Goal: Information Seeking & Learning: Learn about a topic

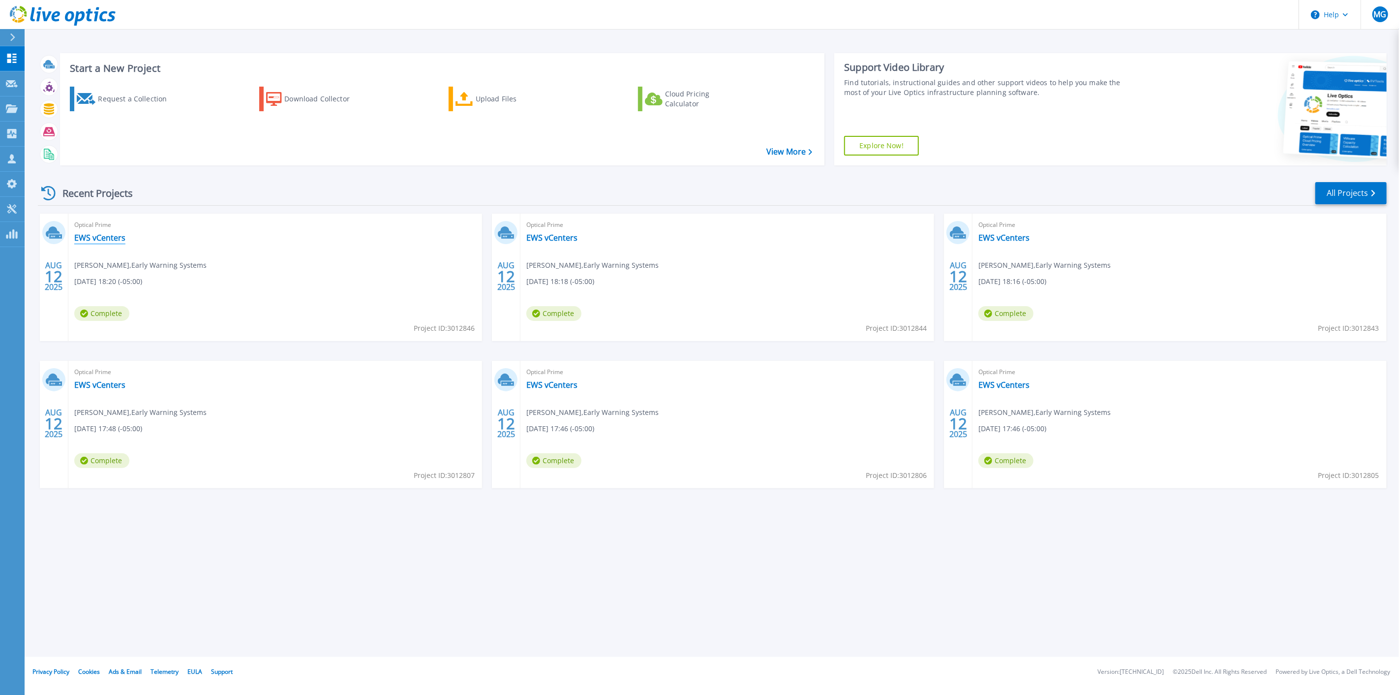
click at [99, 234] on link "EWS vCenters" at bounding box center [99, 238] width 51 height 10
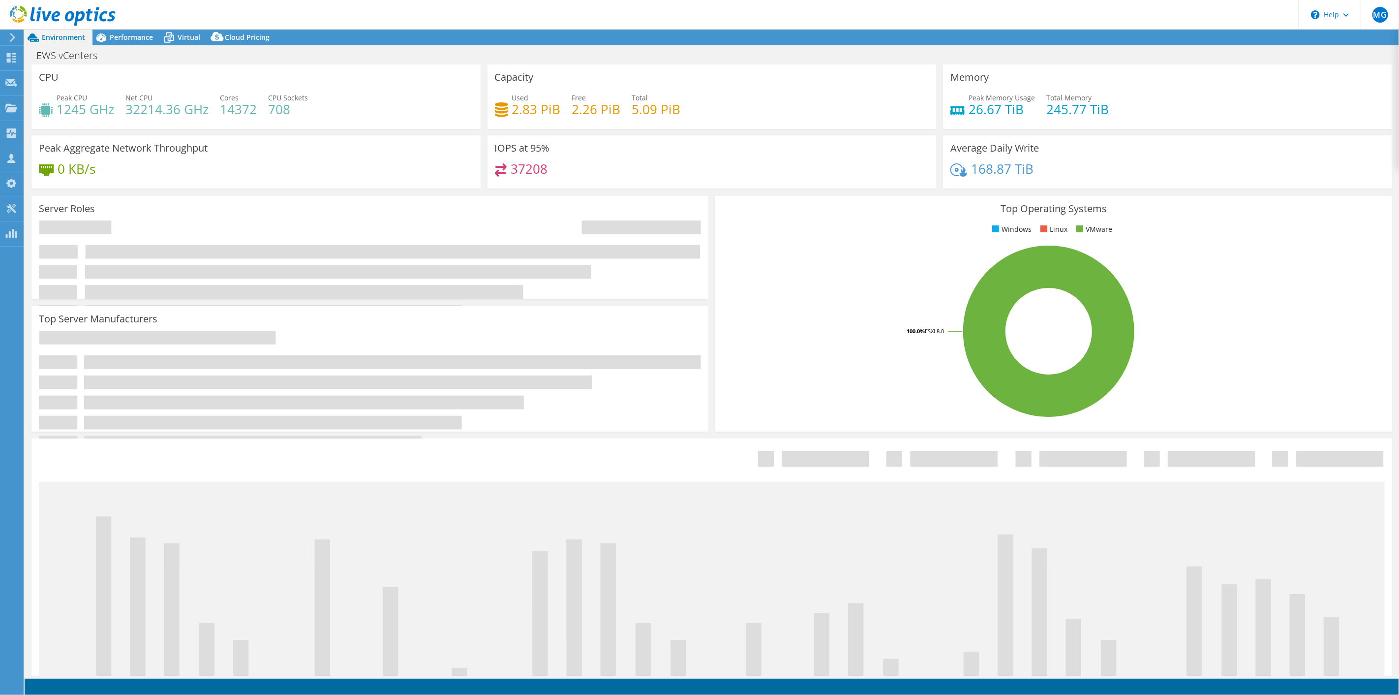
select select "USD"
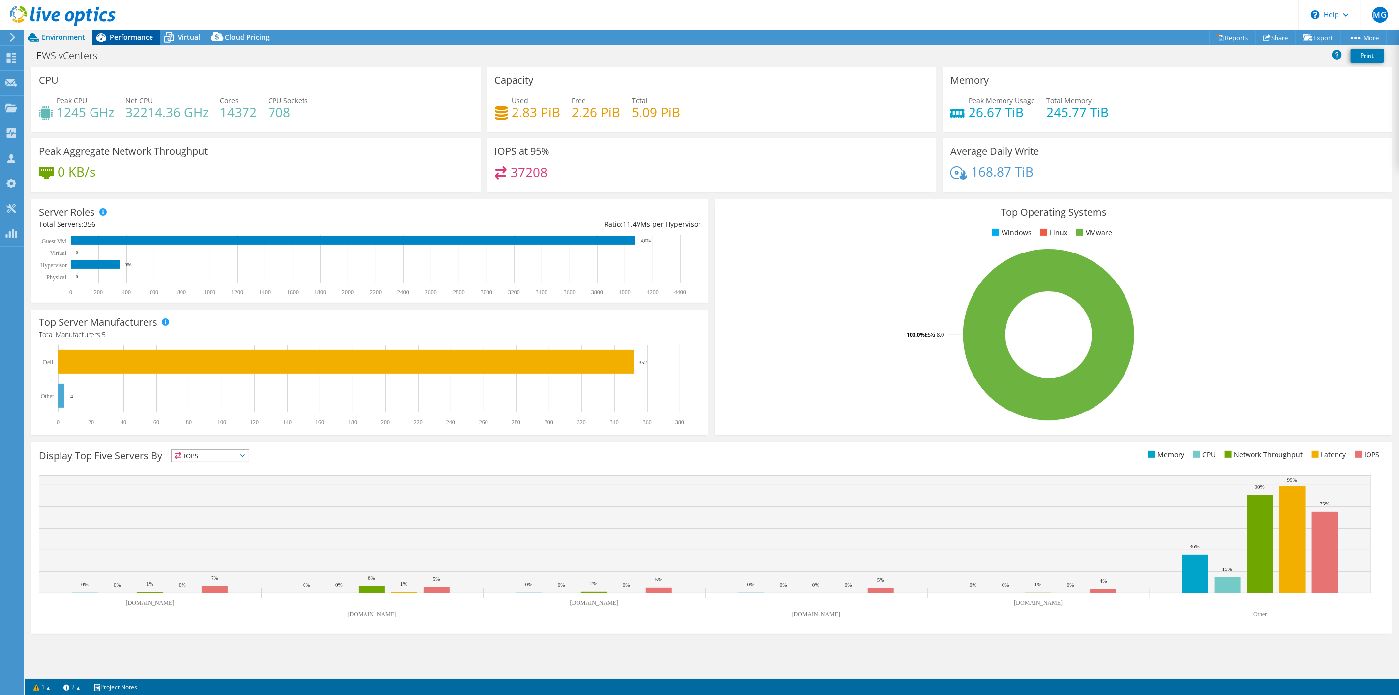
click at [137, 38] on span "Performance" at bounding box center [131, 36] width 43 height 9
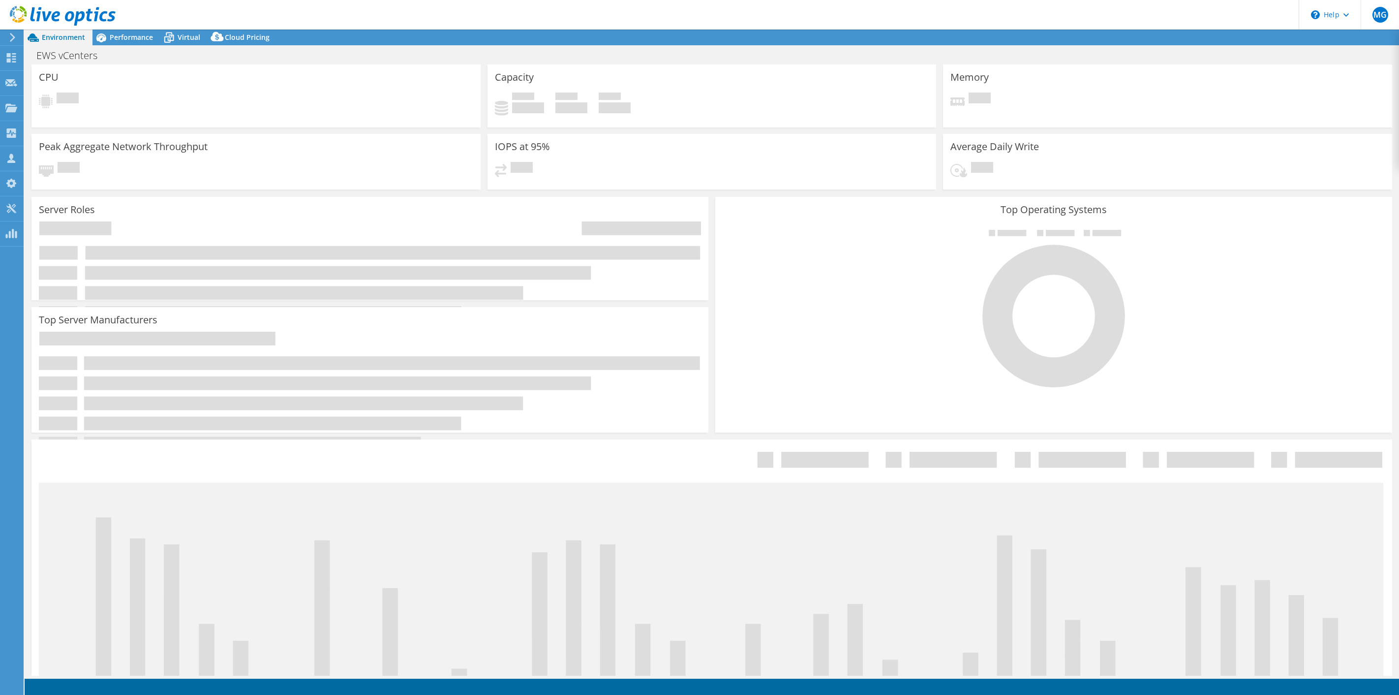
select select "USD"
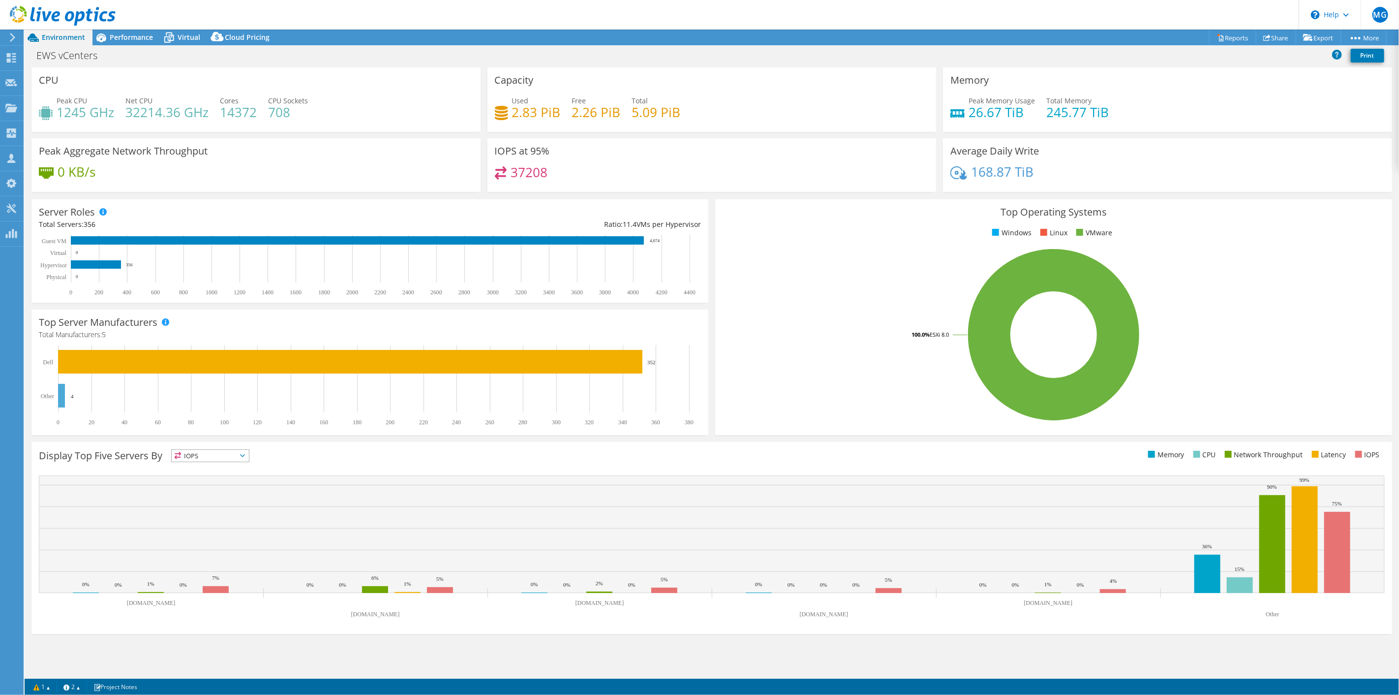
click at [123, 27] on header "MG Partner Team Member matt graham matt_graham@shi.com shi.com My Profile Log O…" at bounding box center [699, 15] width 1399 height 30
click at [125, 32] on span "Performance" at bounding box center [131, 36] width 43 height 9
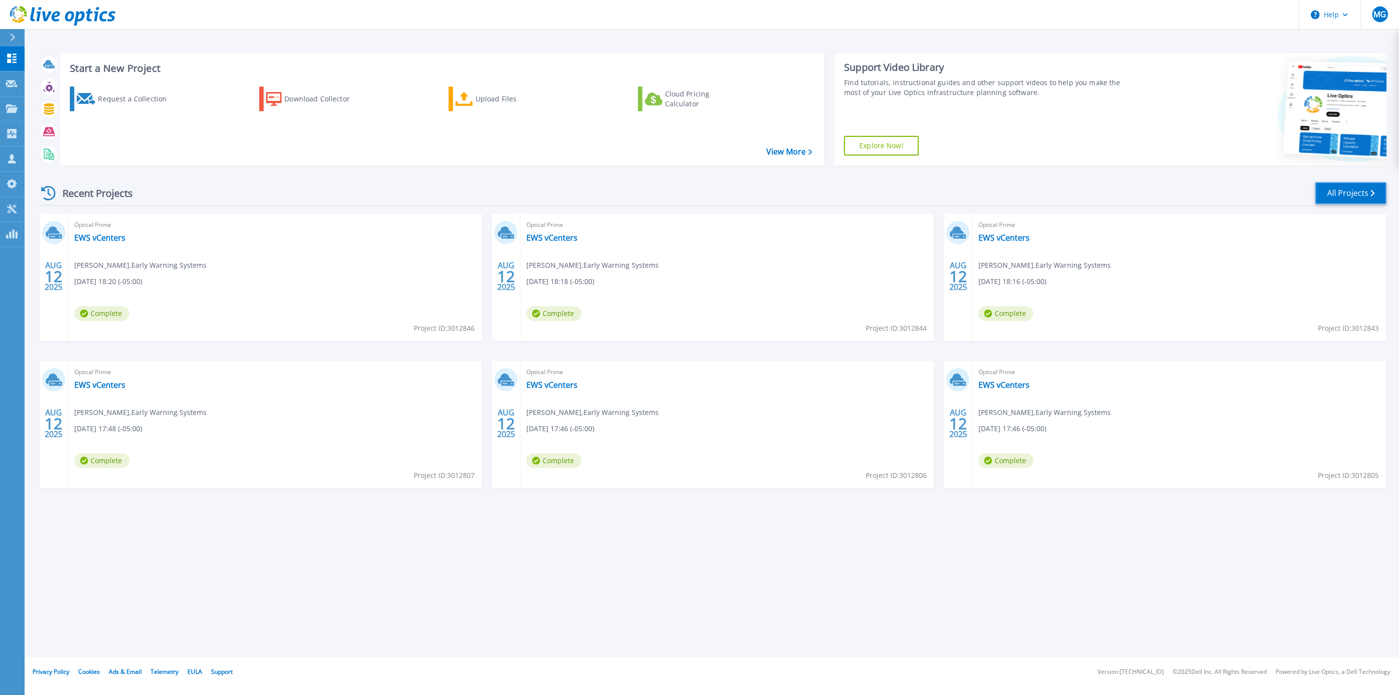
click at [1356, 195] on link "All Projects" at bounding box center [1351, 193] width 71 height 22
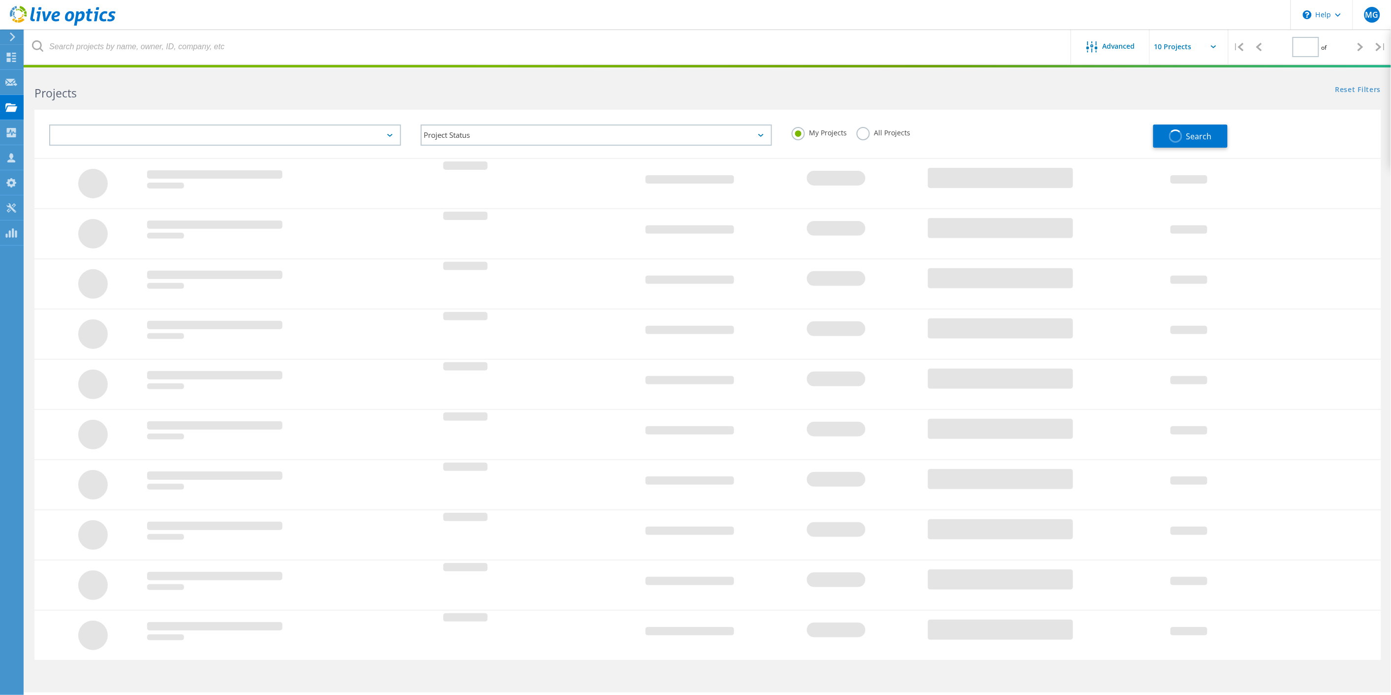
type input "1"
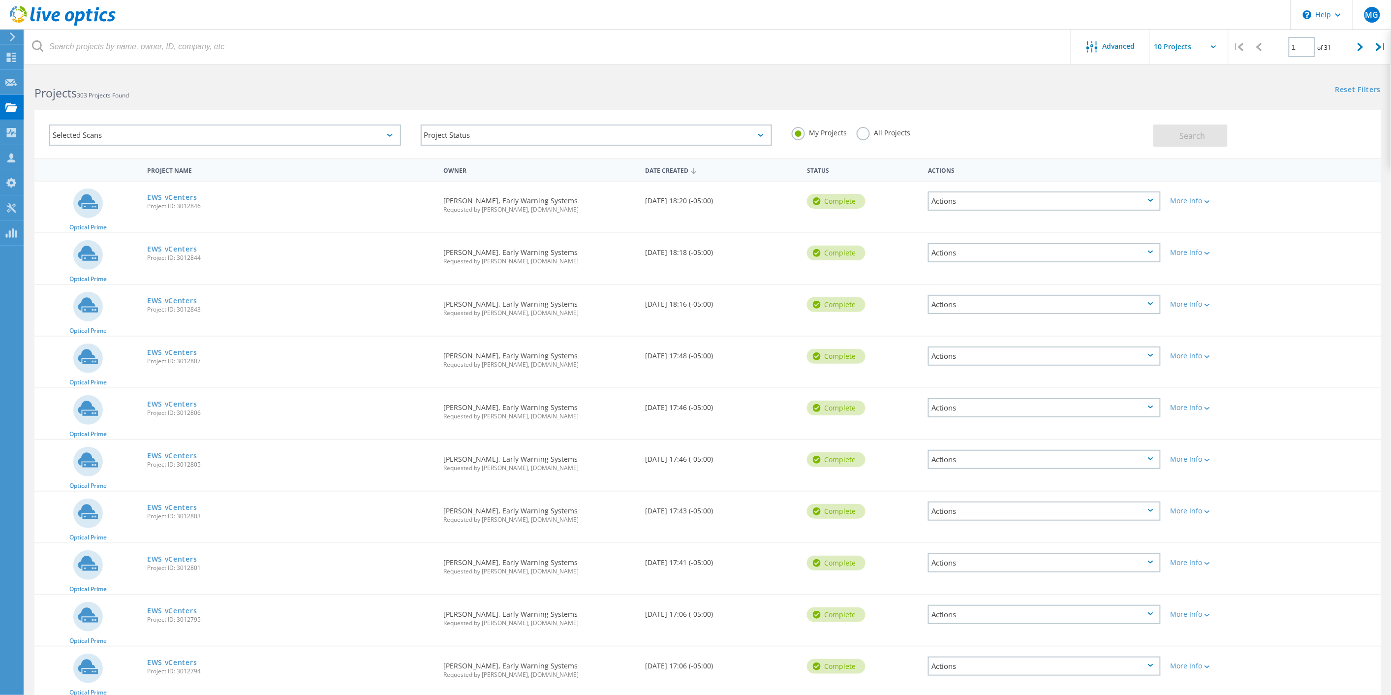
click at [1178, 47] on input "text" at bounding box center [1199, 47] width 98 height 34
click at [1187, 119] on div "Show 40 Projects" at bounding box center [1199, 121] width 97 height 16
type input "Show 40 Projects"
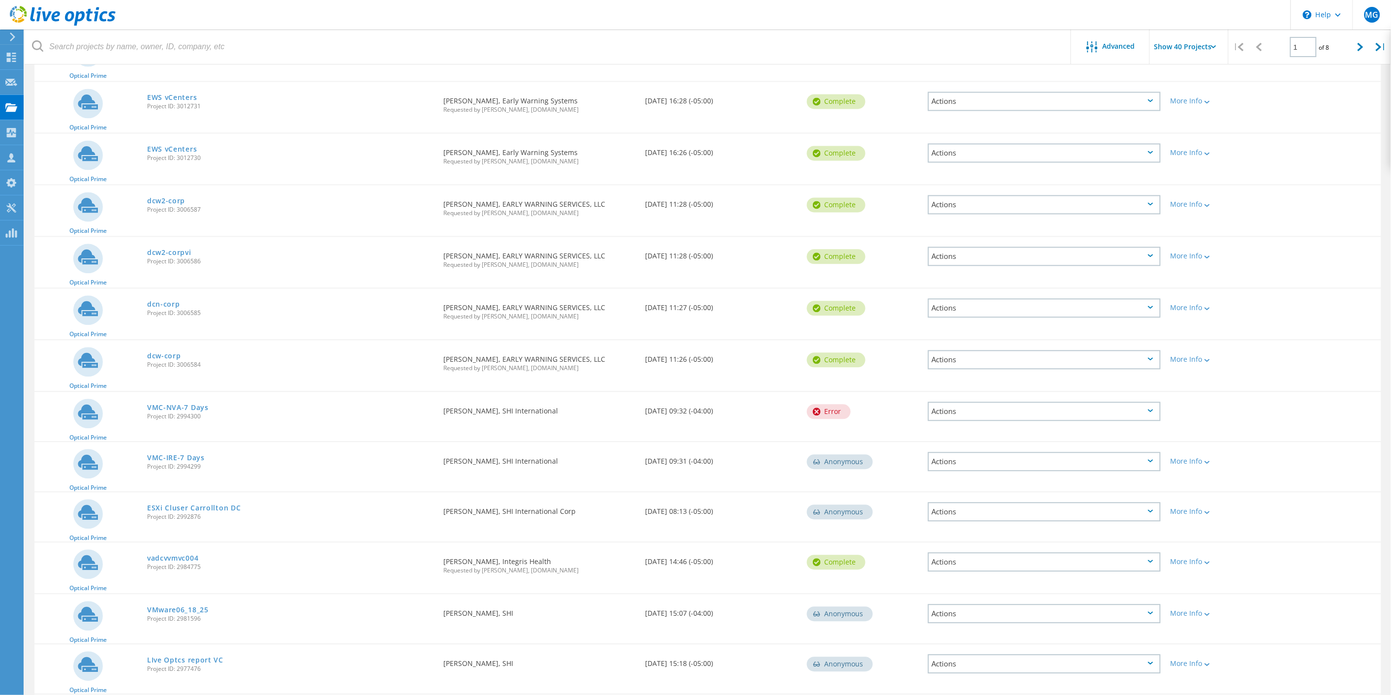
scroll to position [656, 0]
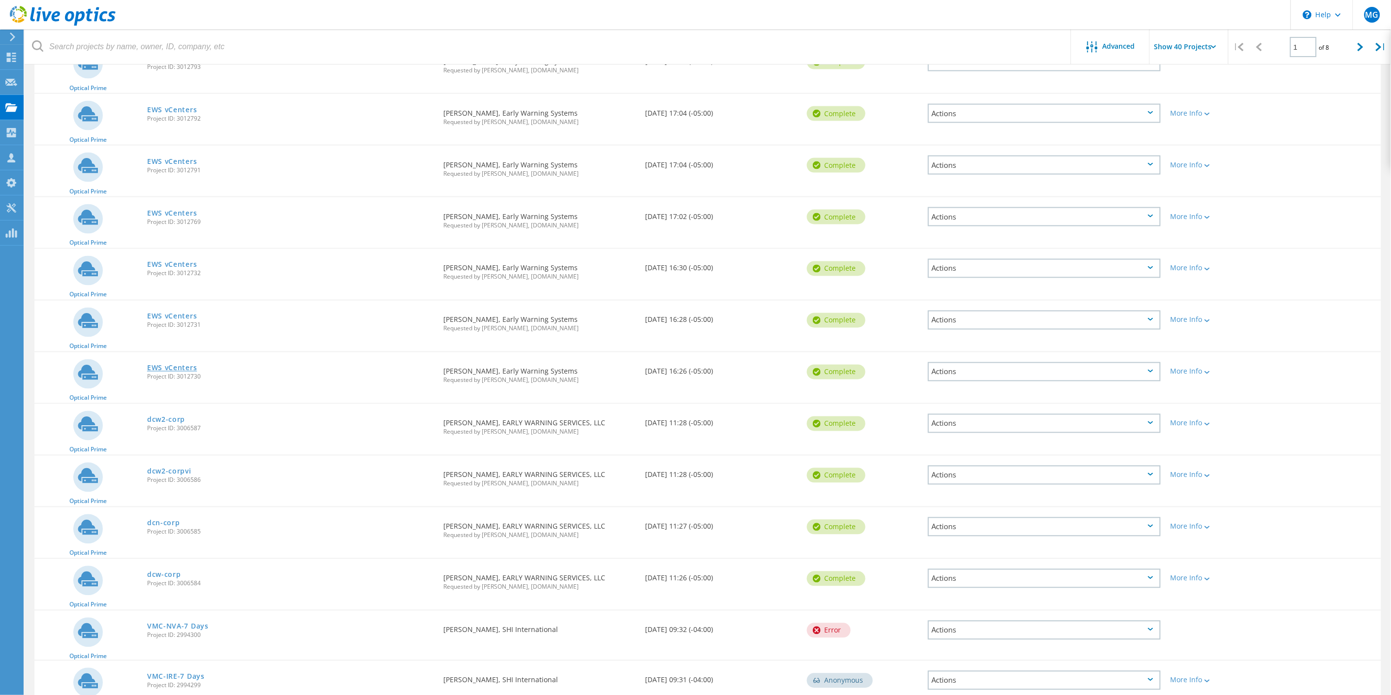
click at [179, 365] on link "EWS vCenters" at bounding box center [172, 368] width 50 height 7
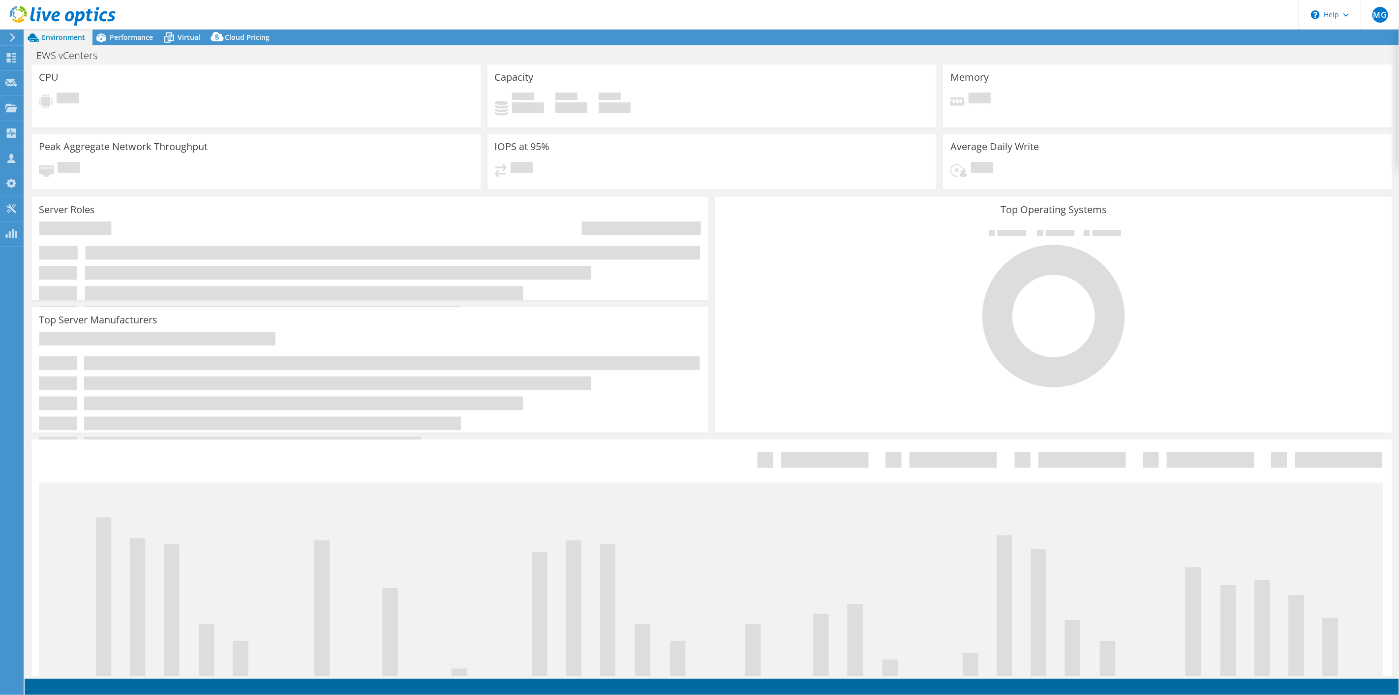
select select "USD"
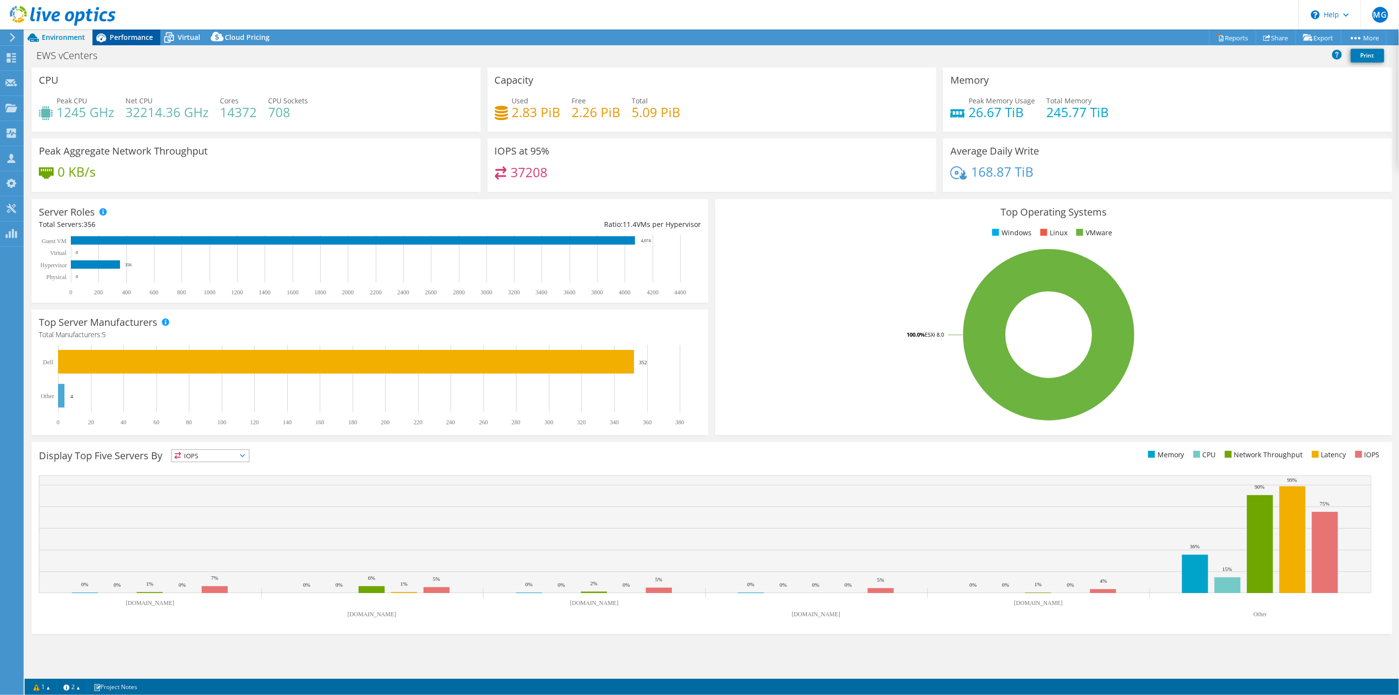
click at [134, 38] on span "Performance" at bounding box center [131, 36] width 43 height 9
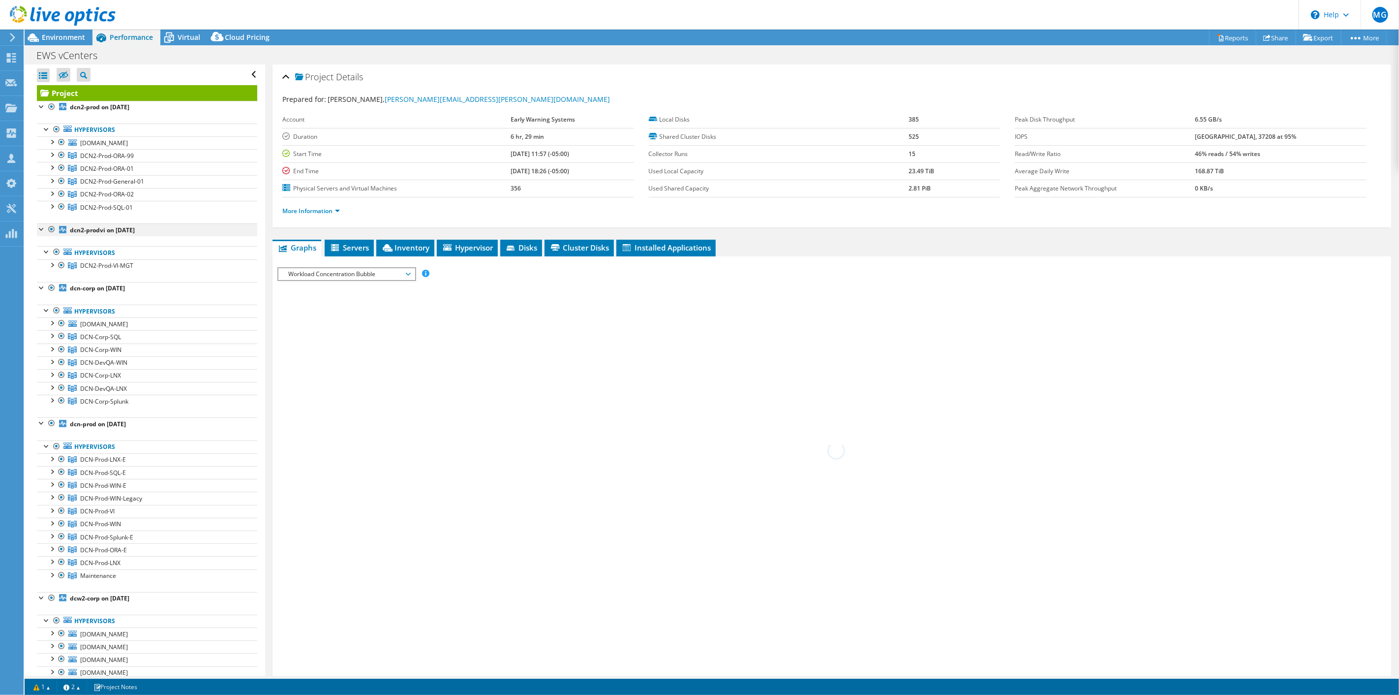
drag, startPoint x: 50, startPoint y: 229, endPoint x: 60, endPoint y: 387, distance: 158.3
click at [50, 229] on div at bounding box center [52, 229] width 10 height 12
click at [51, 288] on div at bounding box center [52, 288] width 10 height 12
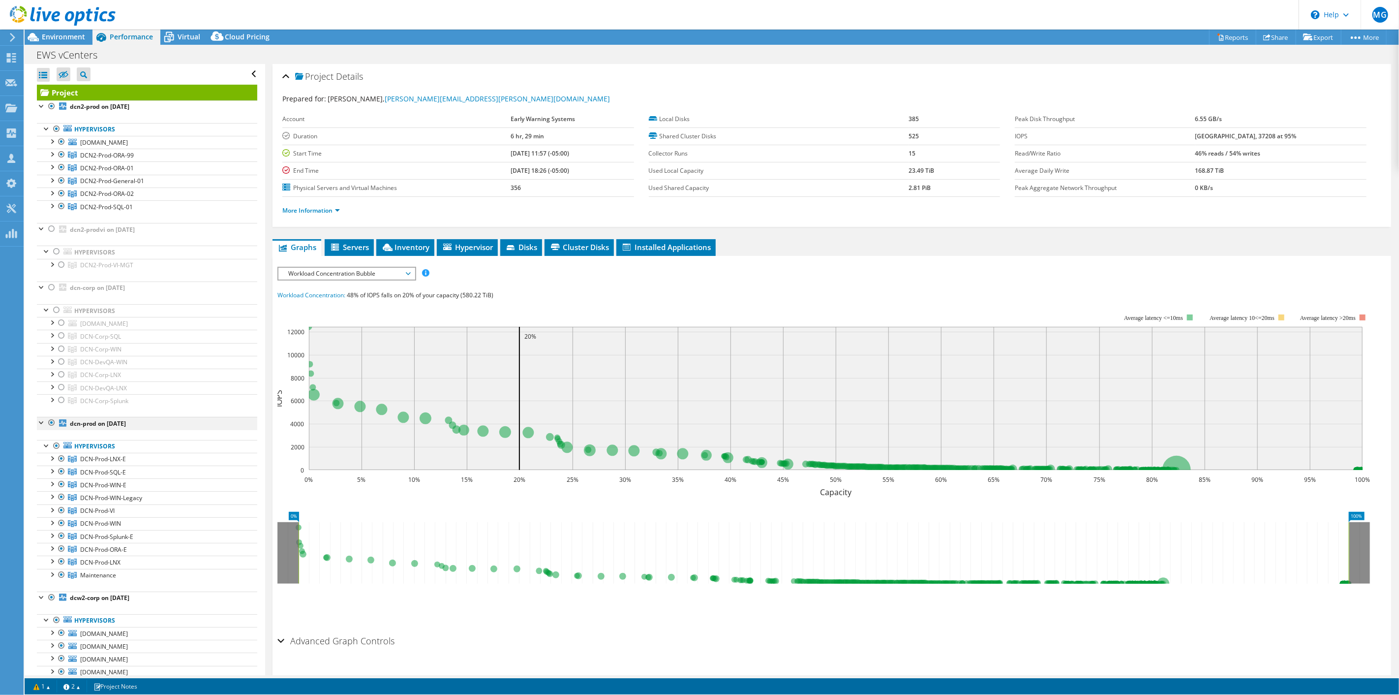
click at [52, 423] on div at bounding box center [52, 423] width 10 height 12
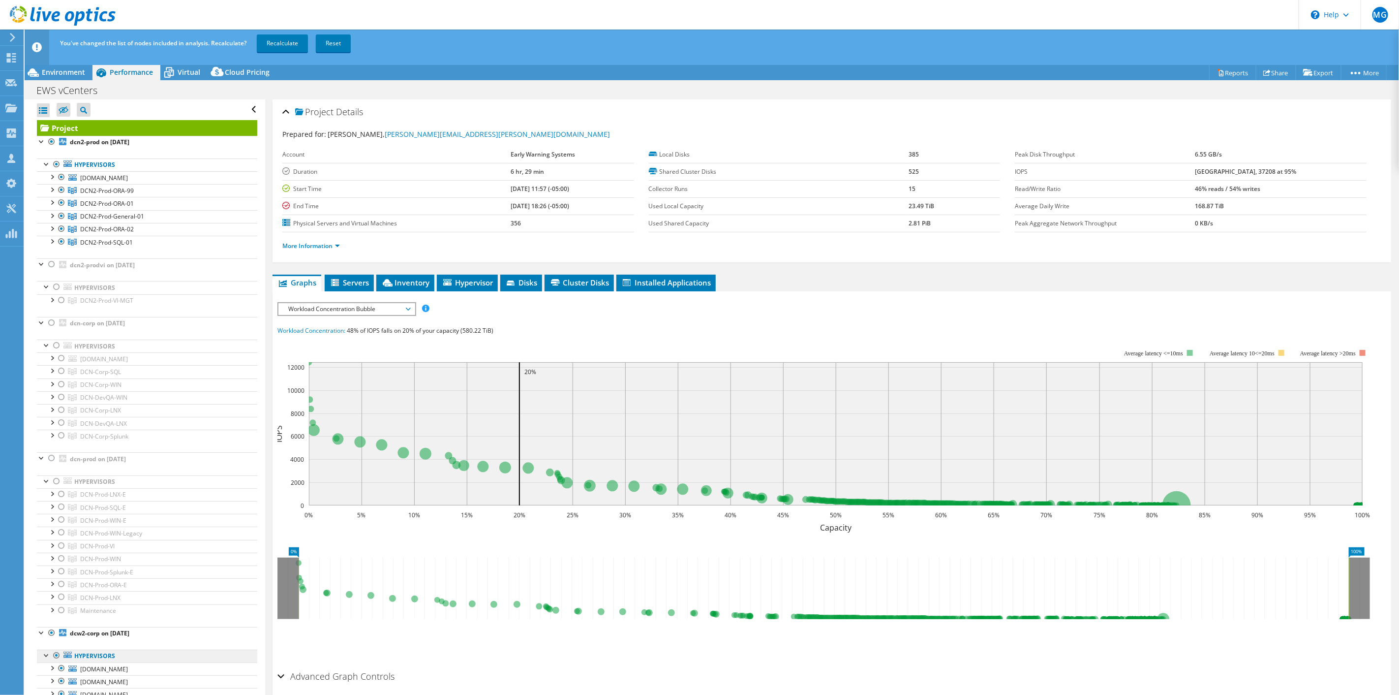
click at [52, 601] on div at bounding box center [52, 596] width 10 height 10
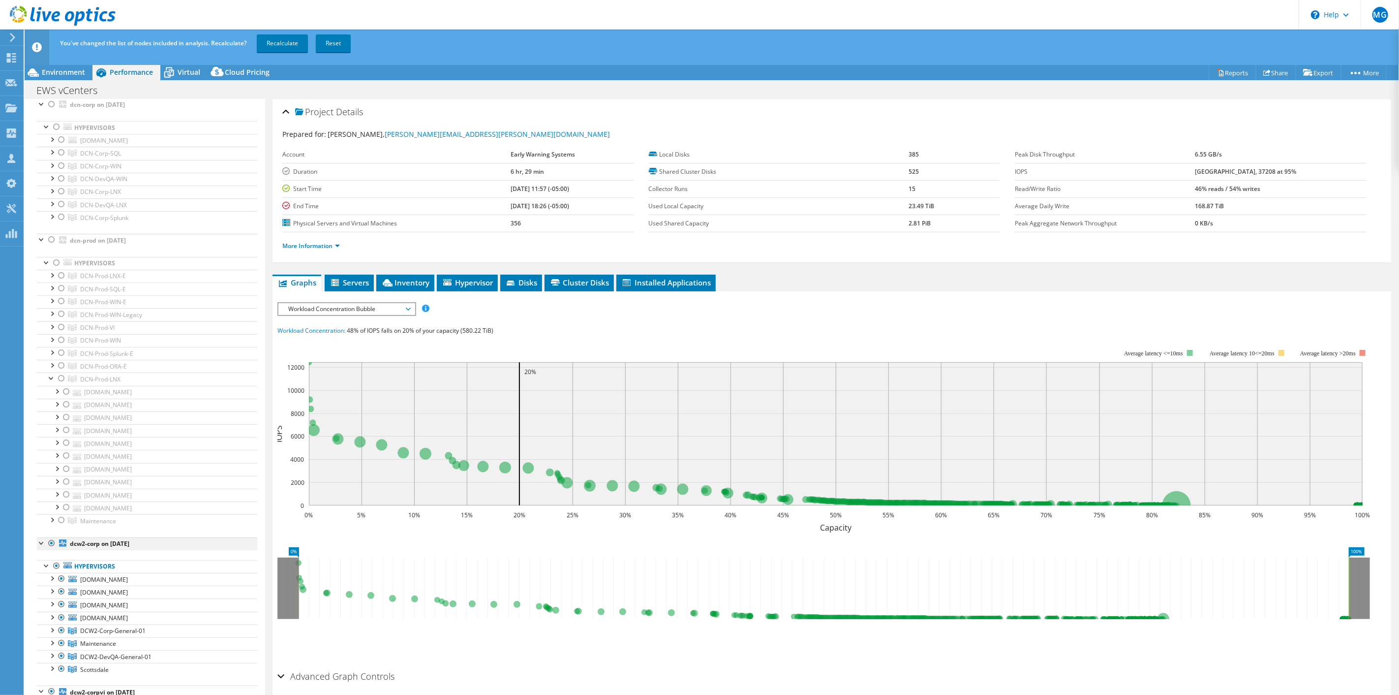
click at [51, 547] on div at bounding box center [52, 543] width 10 height 12
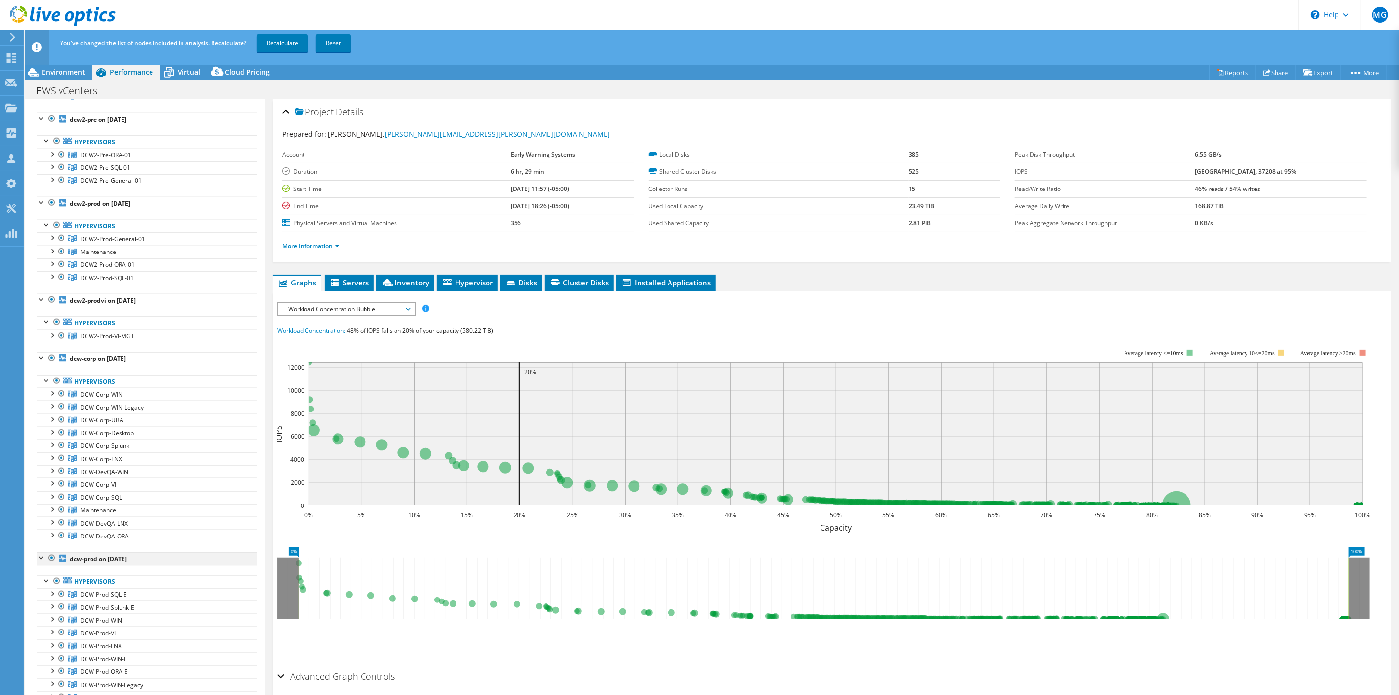
click at [52, 205] on div at bounding box center [52, 203] width 10 height 12
click at [51, 304] on div at bounding box center [52, 300] width 10 height 12
click at [49, 363] on div at bounding box center [52, 358] width 10 height 12
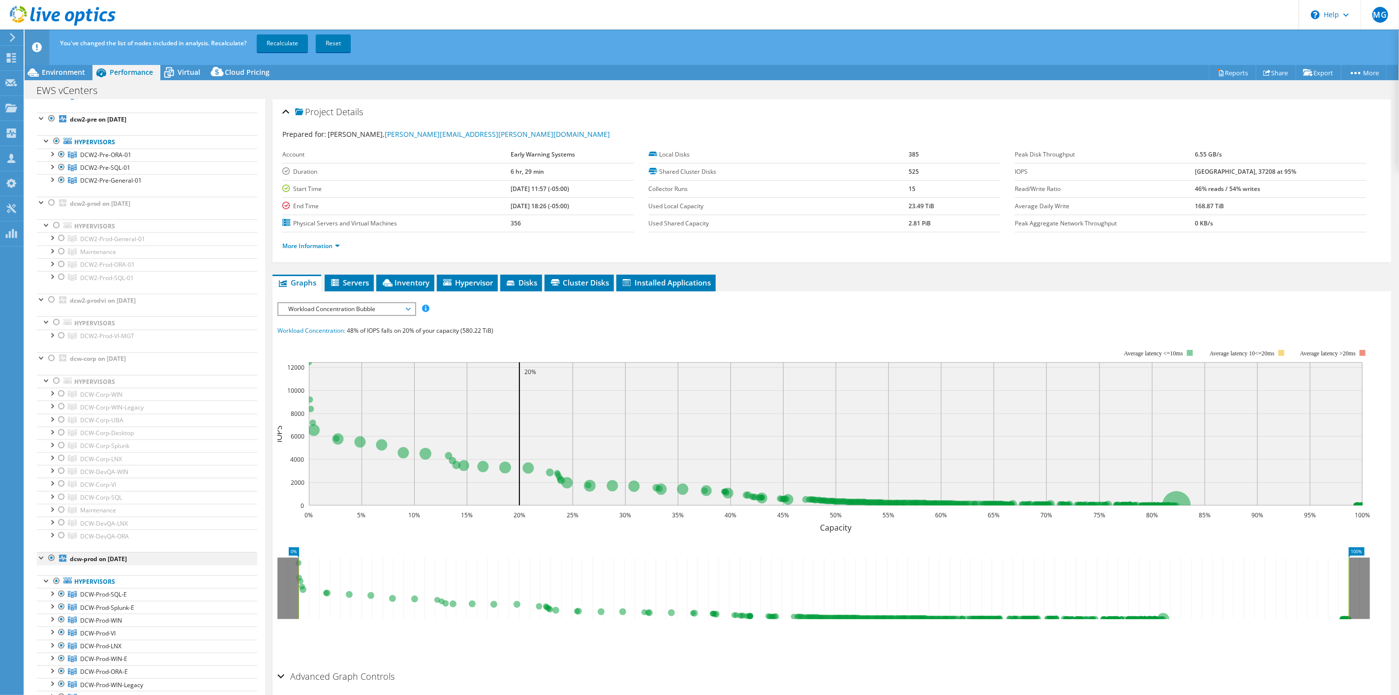
click at [52, 563] on div at bounding box center [52, 558] width 10 height 12
click at [51, 120] on div at bounding box center [52, 119] width 10 height 12
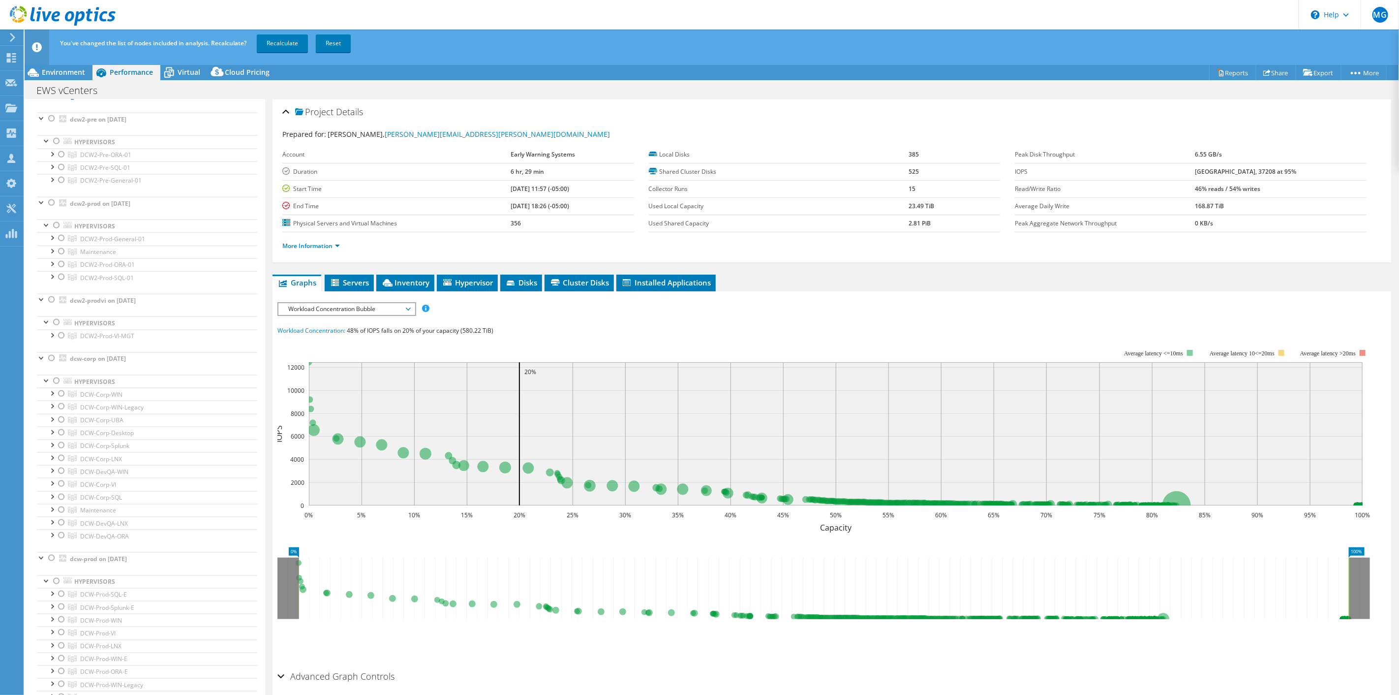
scroll to position [784, 0]
click at [52, 186] on div at bounding box center [52, 184] width 10 height 12
click at [52, 128] on div at bounding box center [52, 126] width 10 height 12
click at [51, 245] on div at bounding box center [52, 243] width 10 height 12
click at [51, 596] on div at bounding box center [52, 601] width 10 height 10
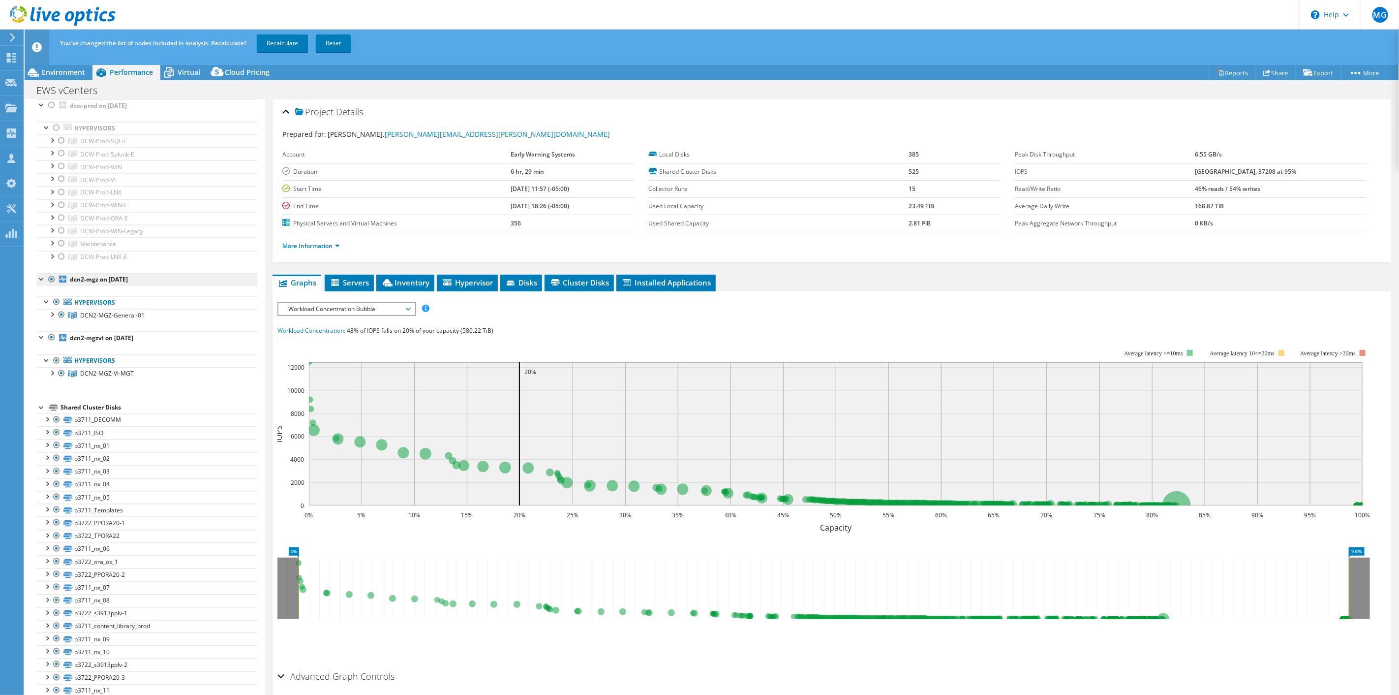
scroll to position [1496, 0]
click at [50, 273] on div at bounding box center [52, 268] width 10 height 12
click at [50, 331] on div at bounding box center [52, 326] width 10 height 12
click at [41, 400] on div at bounding box center [42, 395] width 10 height 10
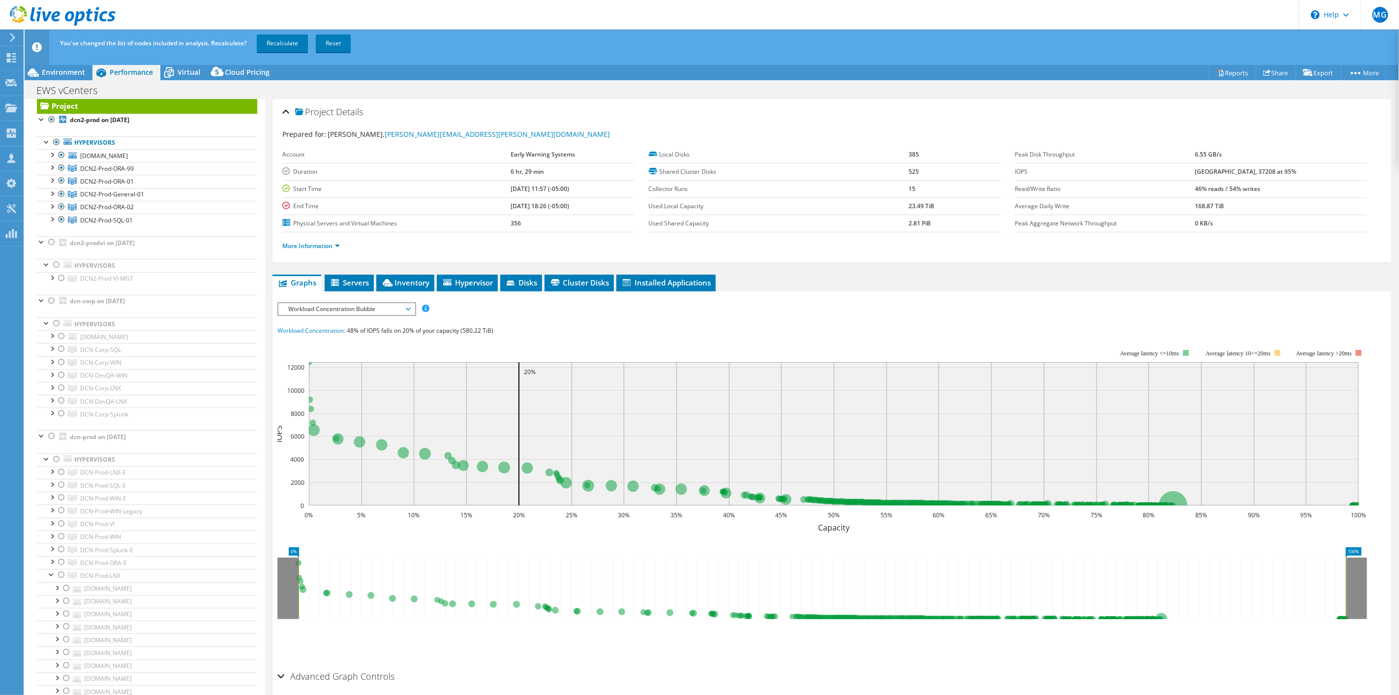
scroll to position [0, 0]
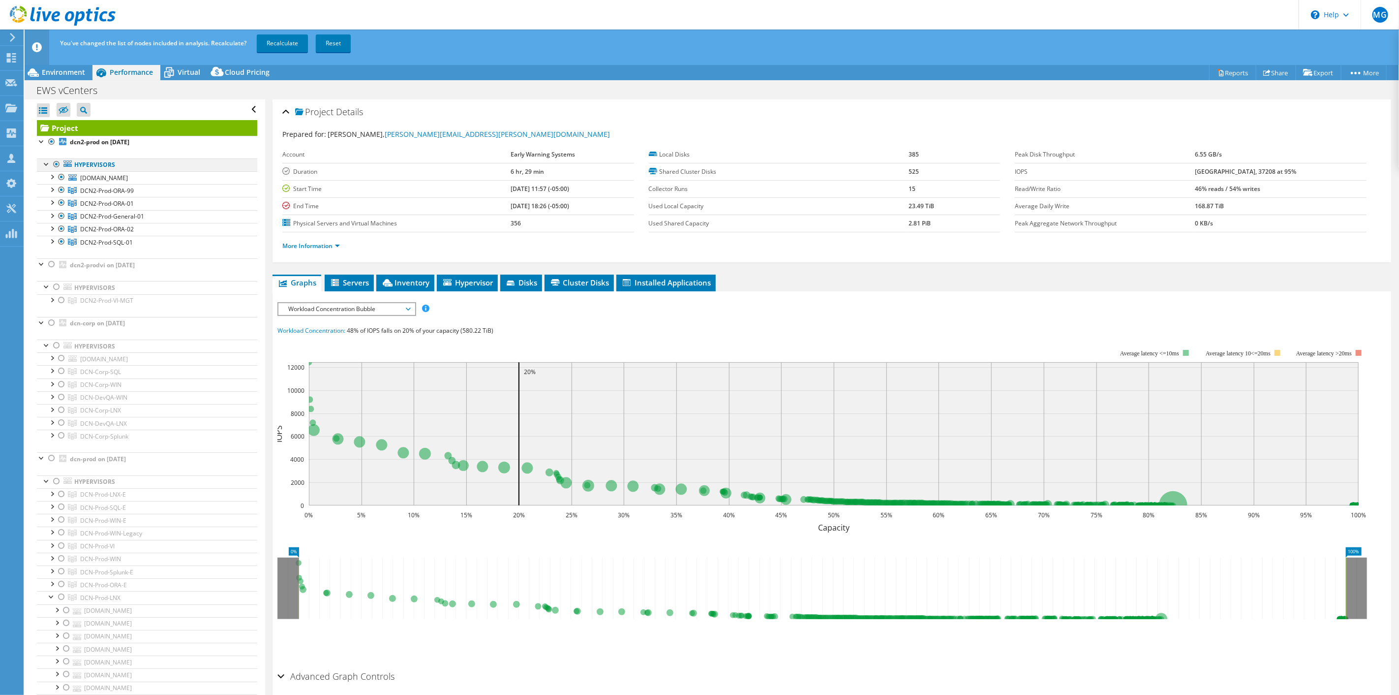
click at [56, 163] on div at bounding box center [57, 164] width 10 height 12
click at [62, 191] on div at bounding box center [62, 190] width 10 height 12
click at [286, 46] on link "Recalculate" at bounding box center [282, 43] width 51 height 18
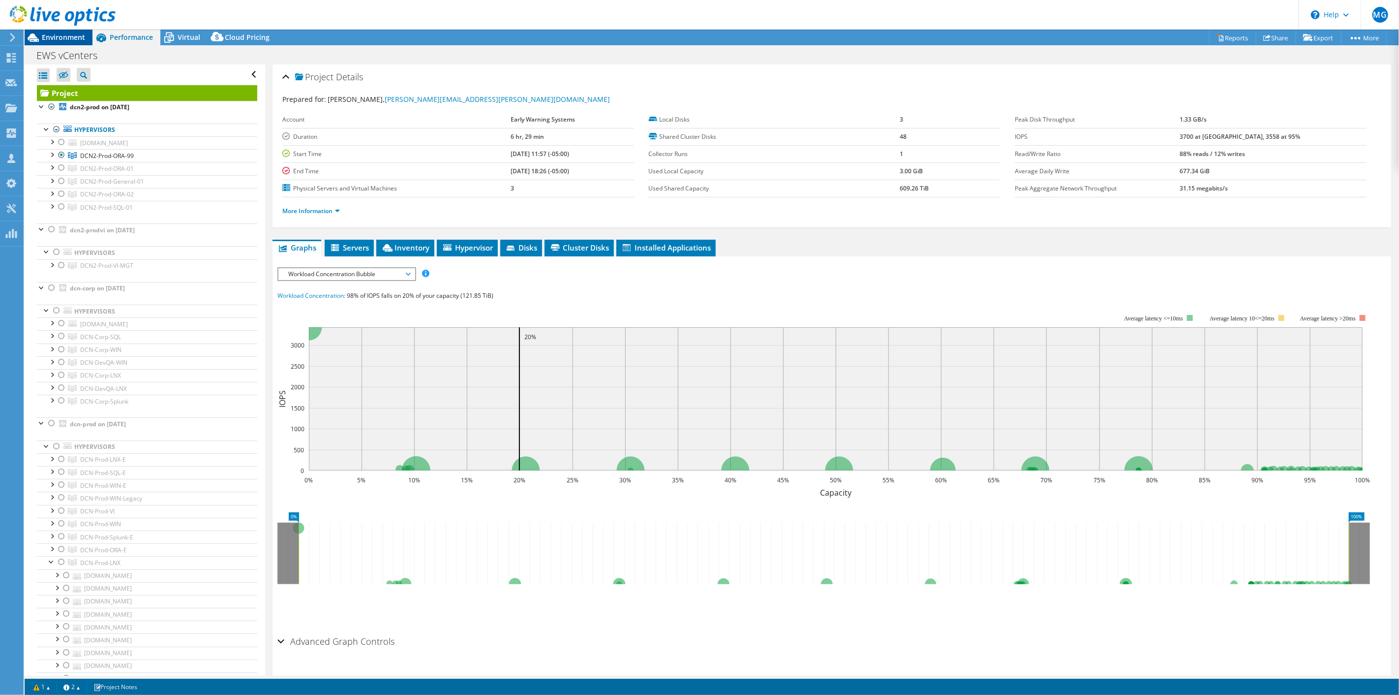
click at [55, 37] on span "Environment" at bounding box center [63, 36] width 43 height 9
select select "USD"
click at [60, 208] on div at bounding box center [62, 207] width 10 height 12
click at [62, 153] on div at bounding box center [62, 155] width 10 height 12
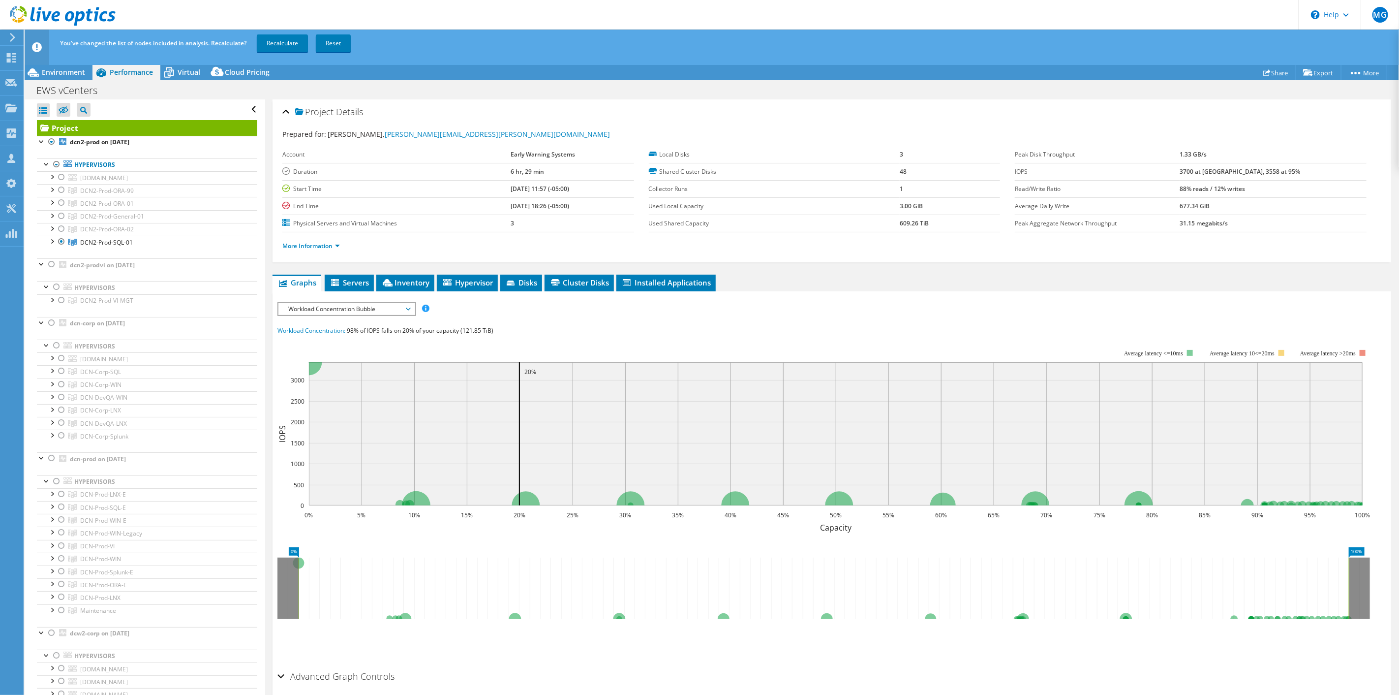
drag, startPoint x: 283, startPoint y: 38, endPoint x: 25, endPoint y: 191, distance: 299.8
click at [283, 37] on link "Recalculate" at bounding box center [282, 43] width 51 height 18
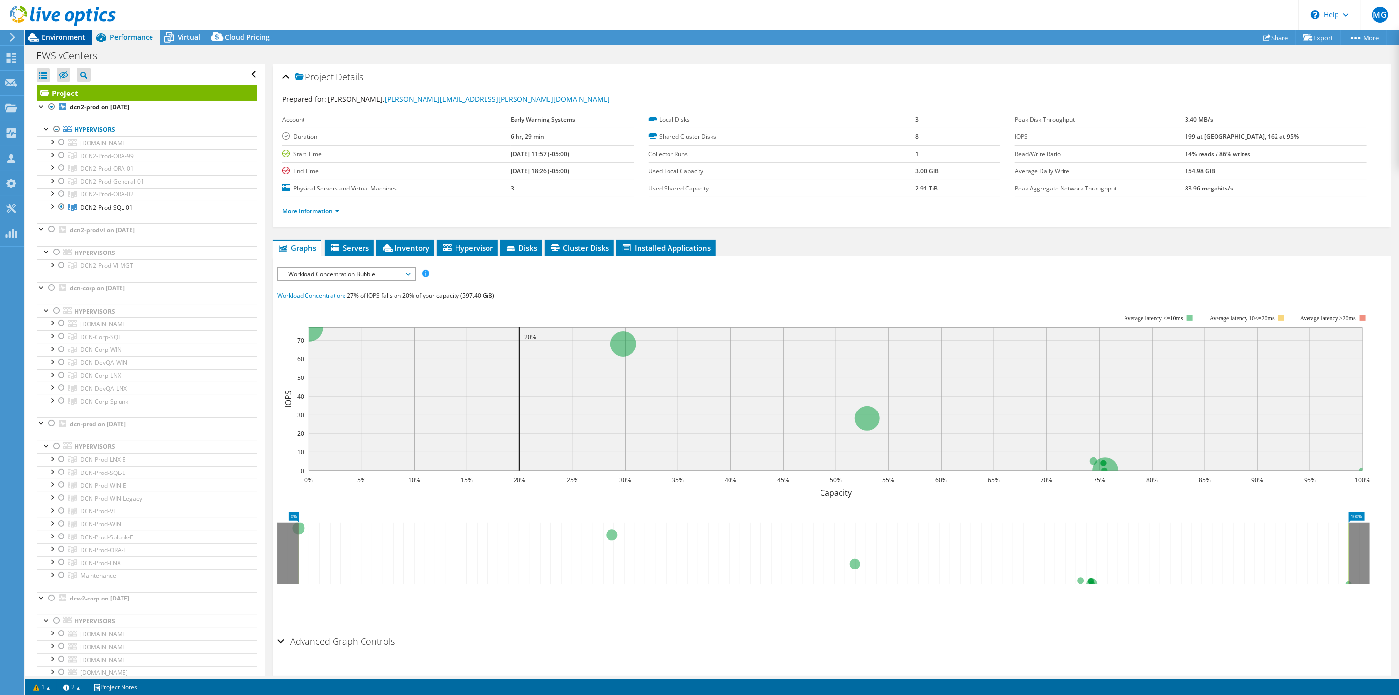
click at [65, 42] on div "Environment" at bounding box center [59, 38] width 68 height 16
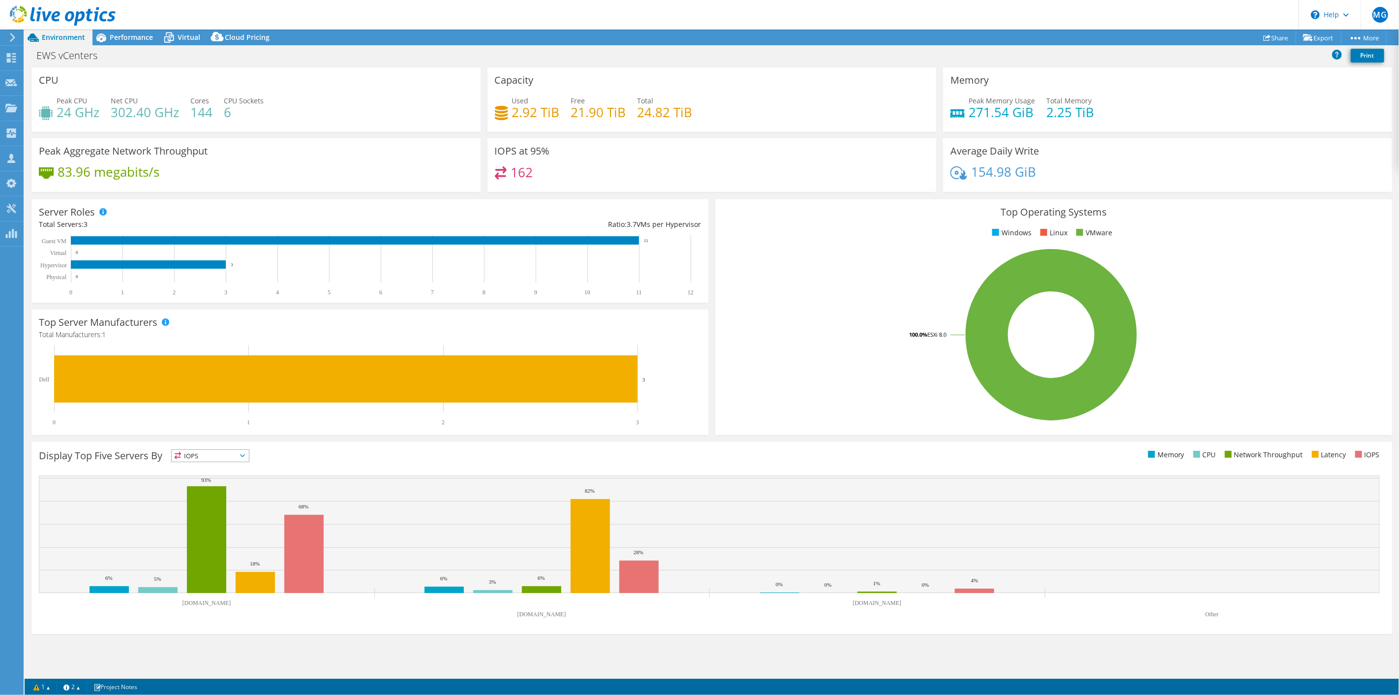
click at [128, 44] on div "Performance" at bounding box center [127, 38] width 68 height 16
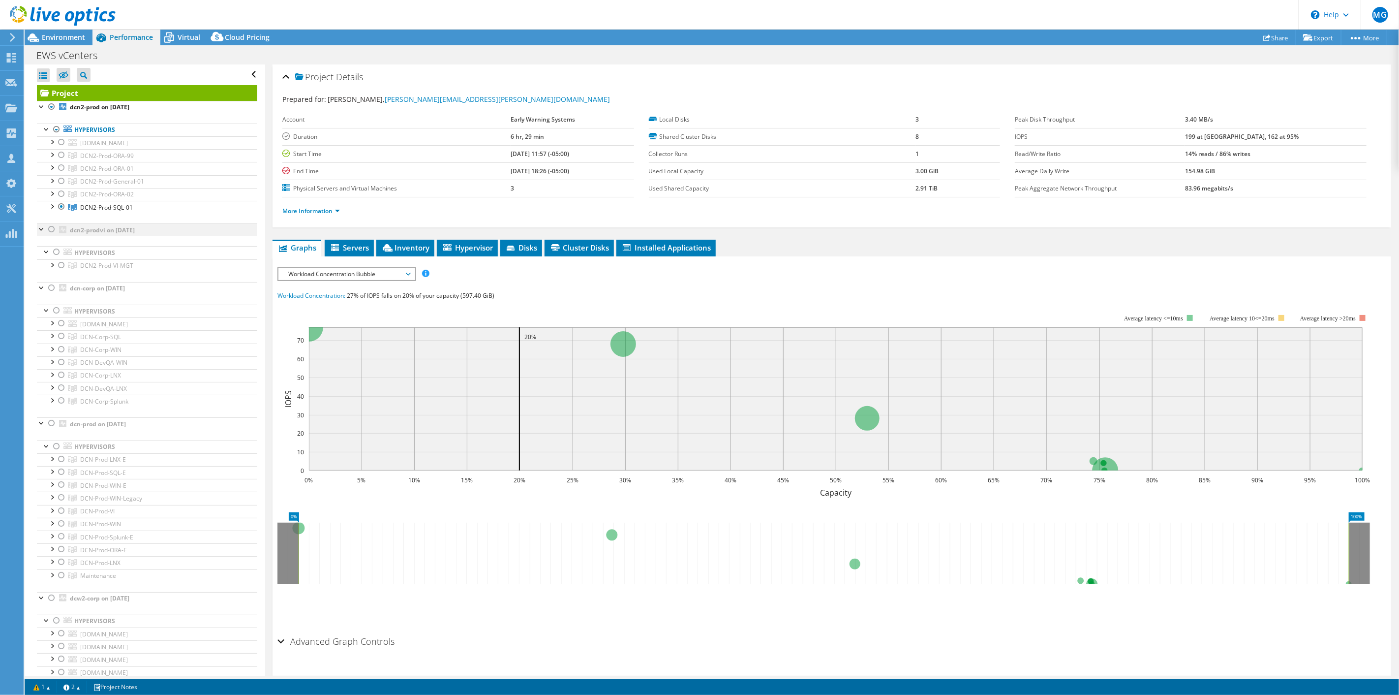
click at [55, 130] on div at bounding box center [57, 130] width 10 height 12
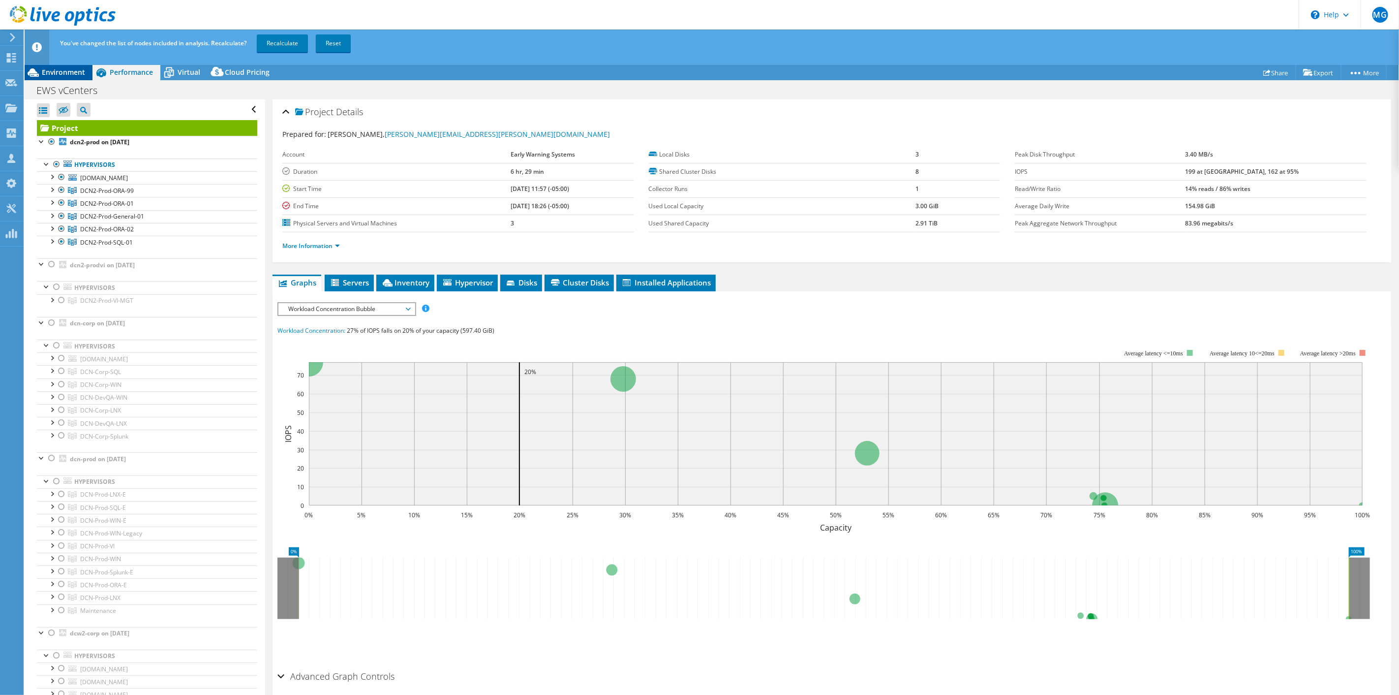
click at [296, 45] on link "Recalculate" at bounding box center [282, 43] width 51 height 18
click at [67, 69] on span "Environment" at bounding box center [63, 71] width 43 height 9
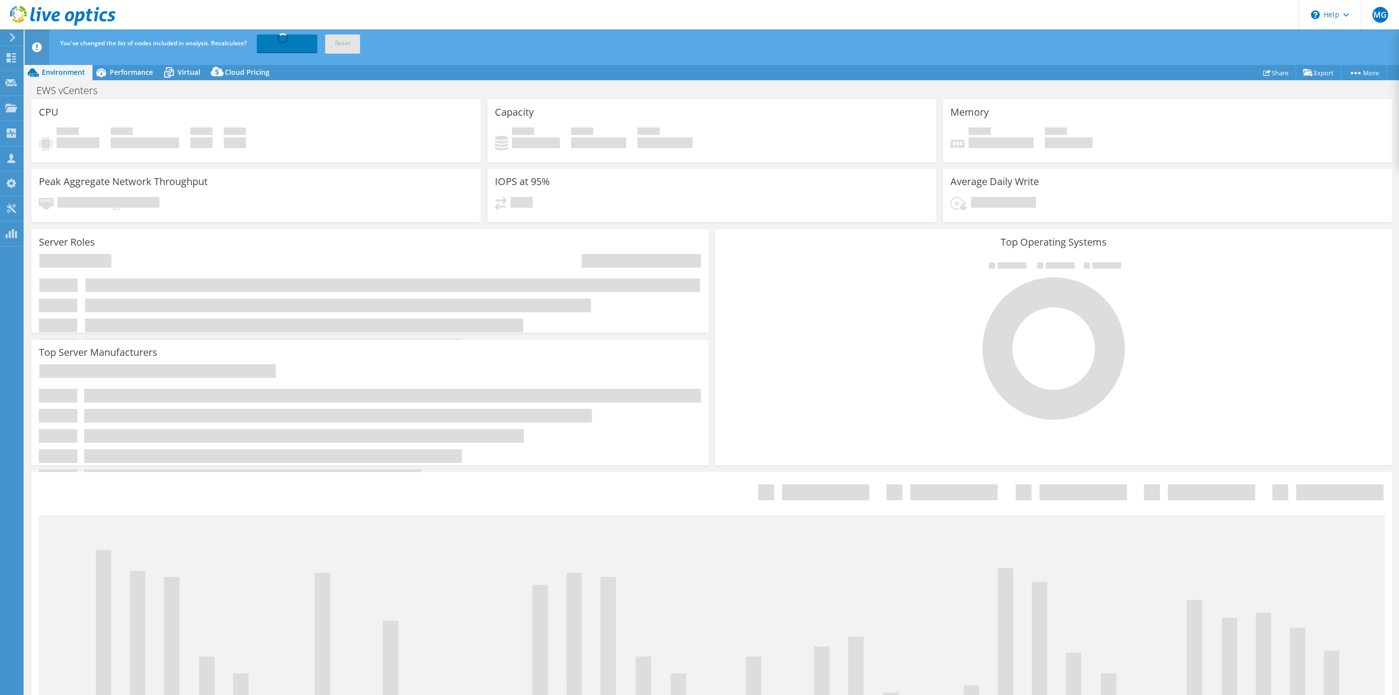
select select "USD"
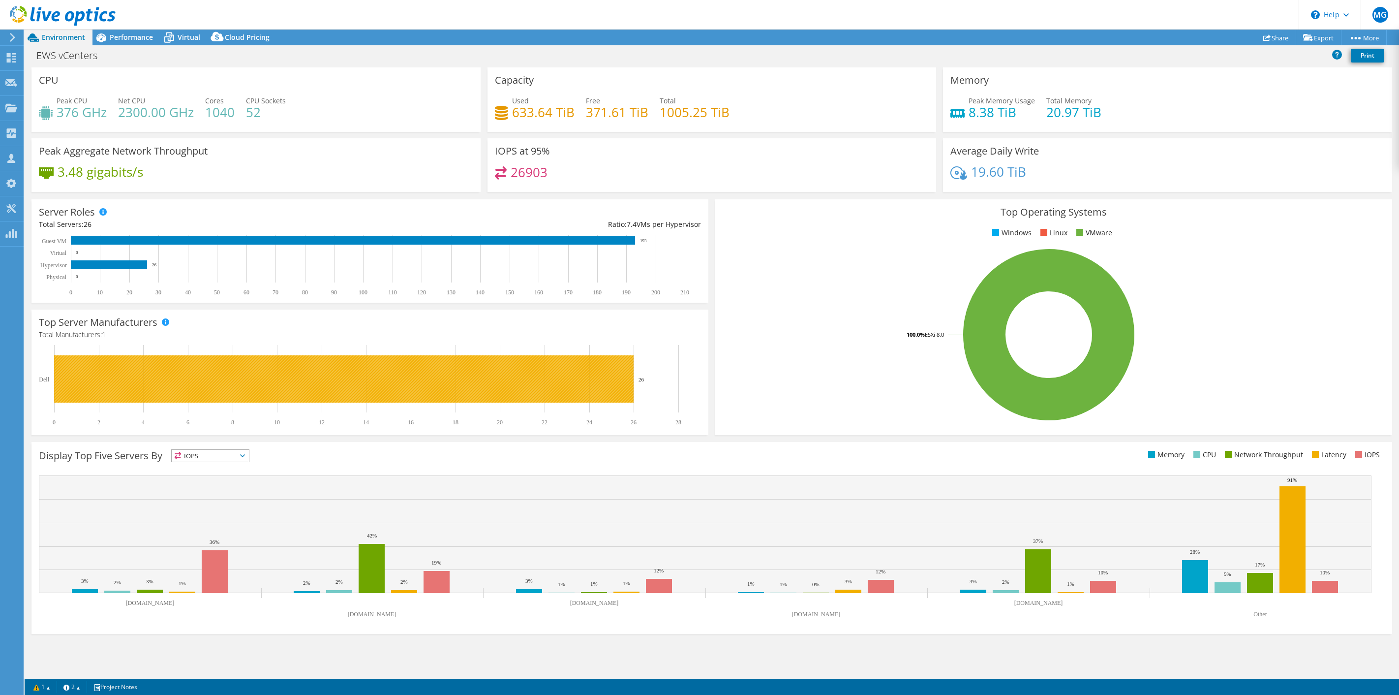
select select "USD"
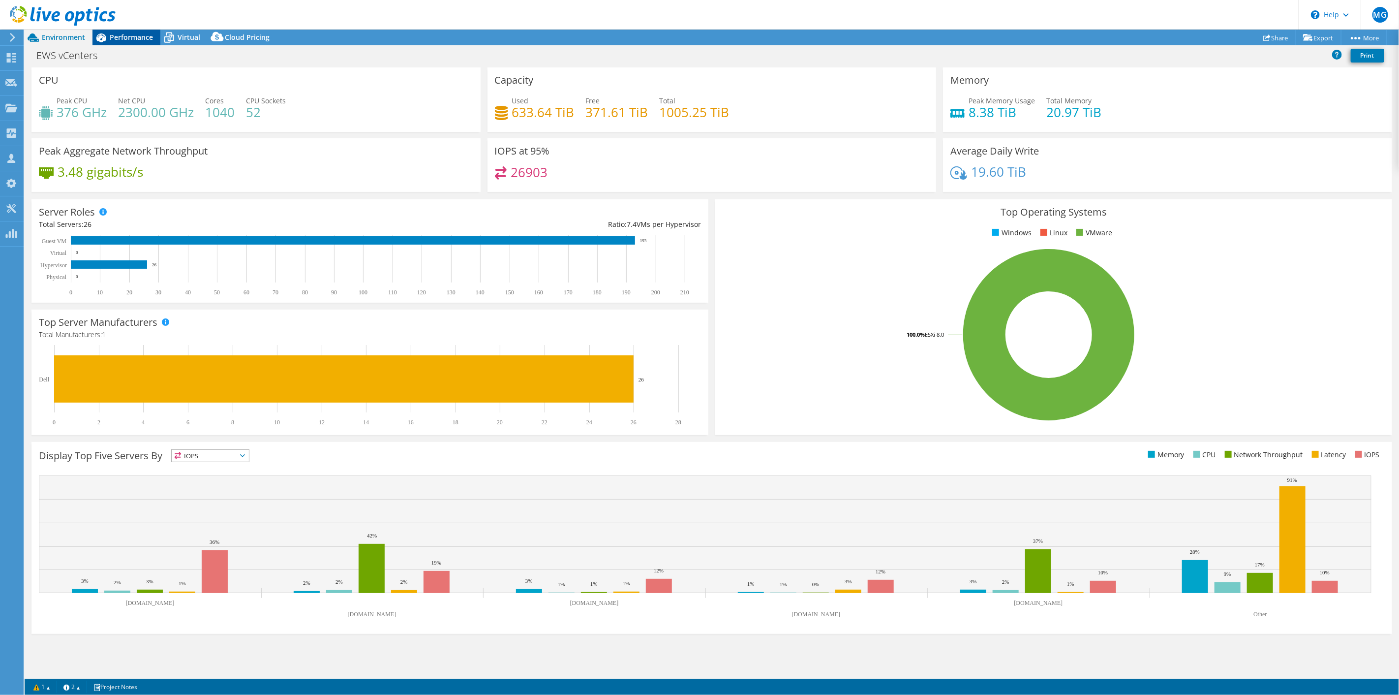
click at [124, 37] on span "Performance" at bounding box center [131, 36] width 43 height 9
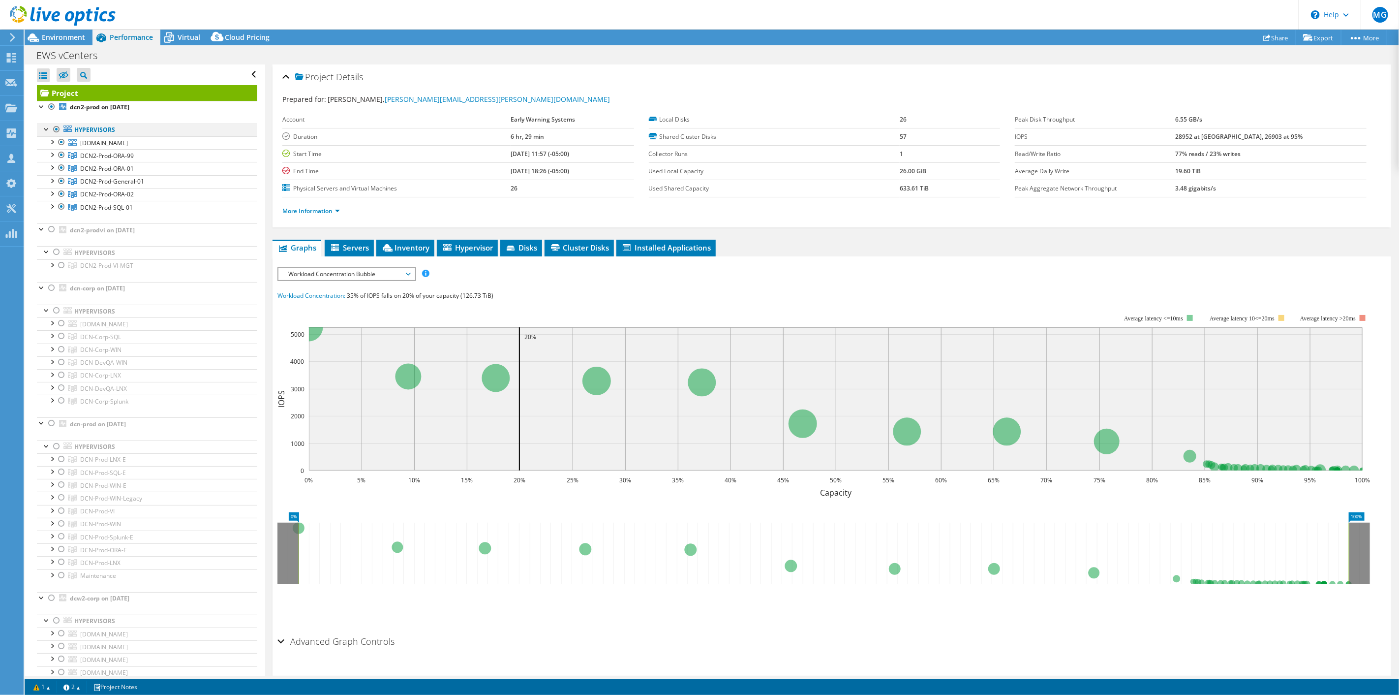
drag, startPoint x: 56, startPoint y: 129, endPoint x: 51, endPoint y: 229, distance: 99.5
click at [56, 129] on div at bounding box center [57, 130] width 10 height 12
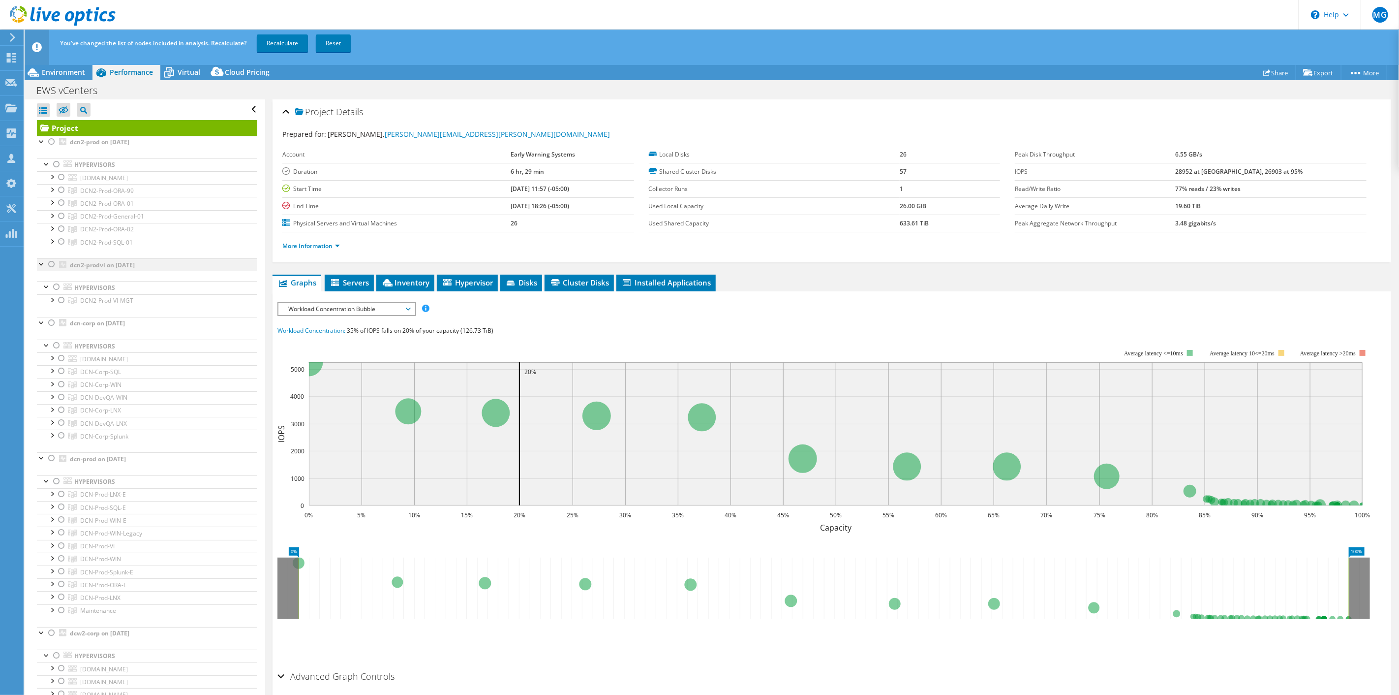
click at [51, 265] on div at bounding box center [52, 264] width 10 height 12
click at [294, 45] on link "Recalculate" at bounding box center [282, 43] width 51 height 18
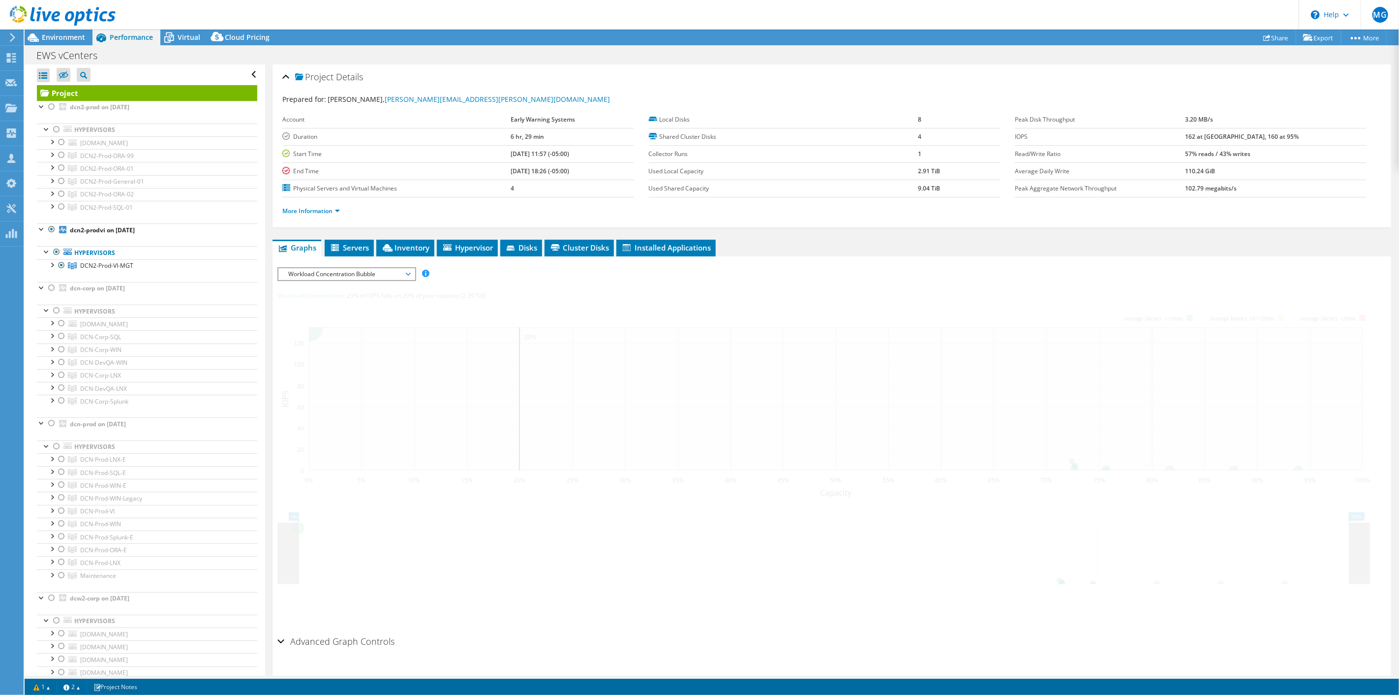
click at [70, 35] on span "Environment" at bounding box center [63, 36] width 43 height 9
click at [59, 35] on span "Environment" at bounding box center [63, 36] width 43 height 9
click at [259, 95] on div "Peak CPU 9 GHz Net CPU 403.20 GHz Cores 192 CPU Sockets 8" at bounding box center [256, 109] width 434 height 32
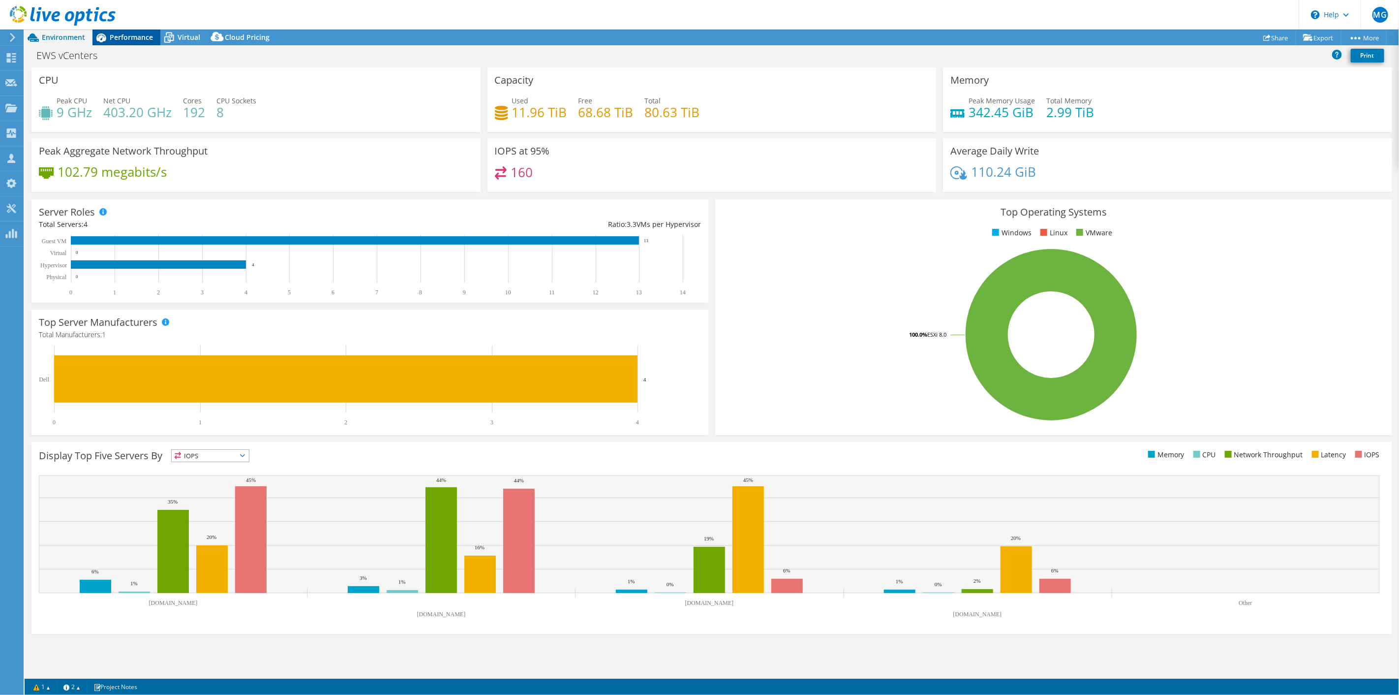
click at [127, 39] on span "Performance" at bounding box center [131, 36] width 43 height 9
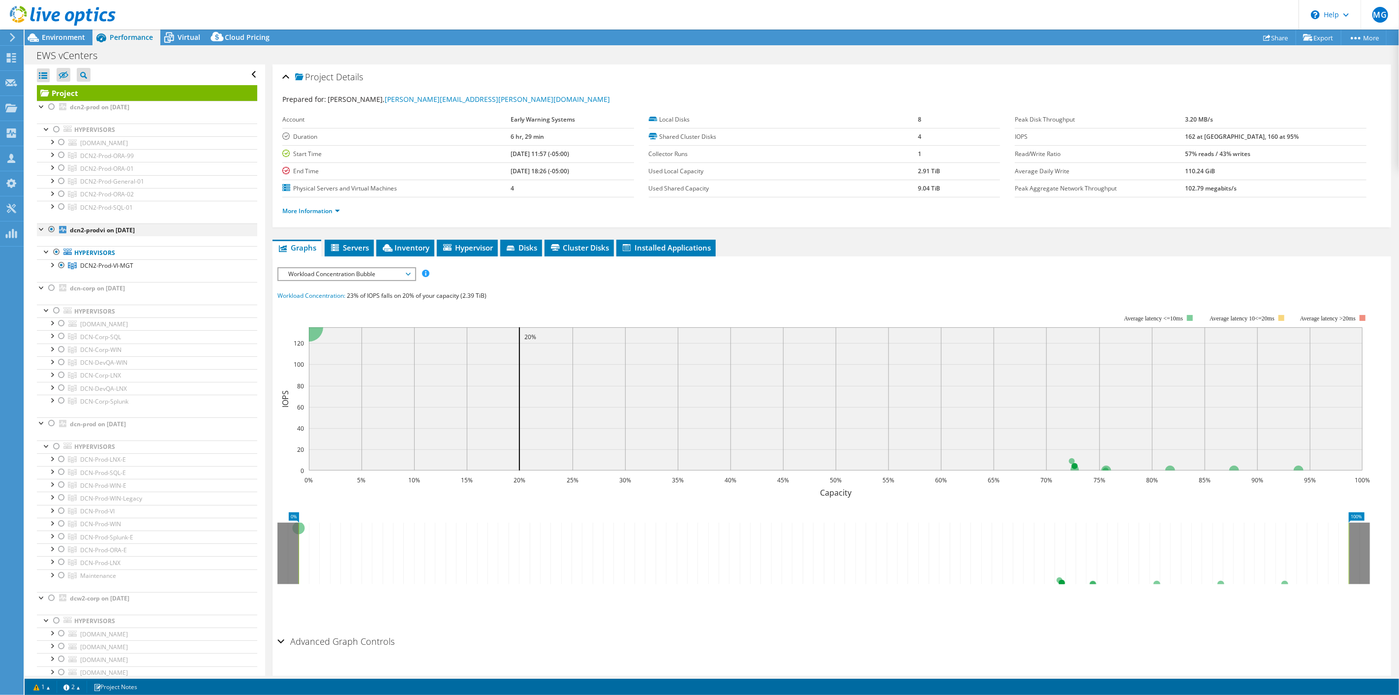
click at [52, 228] on div at bounding box center [52, 229] width 10 height 12
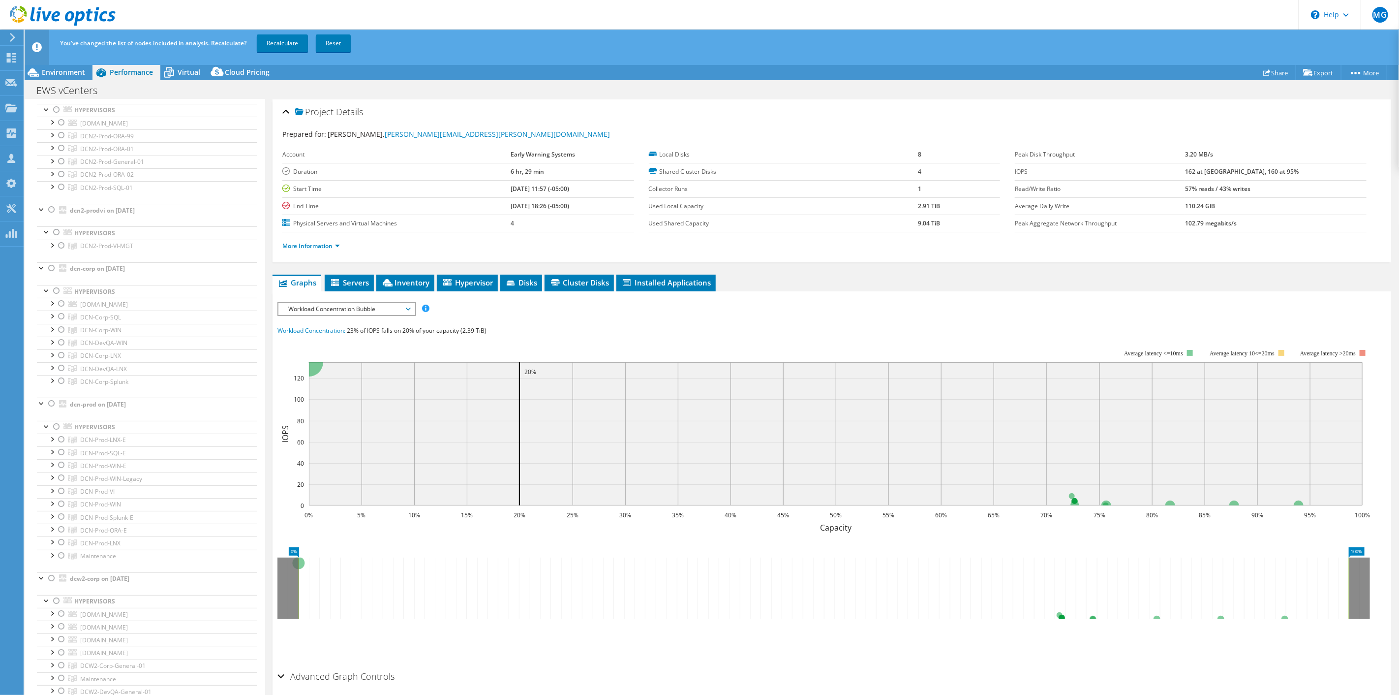
scroll to position [86, 0]
select select "USD"
click at [62, 518] on div at bounding box center [62, 515] width 10 height 12
click at [287, 42] on link "Recalculate" at bounding box center [282, 43] width 51 height 18
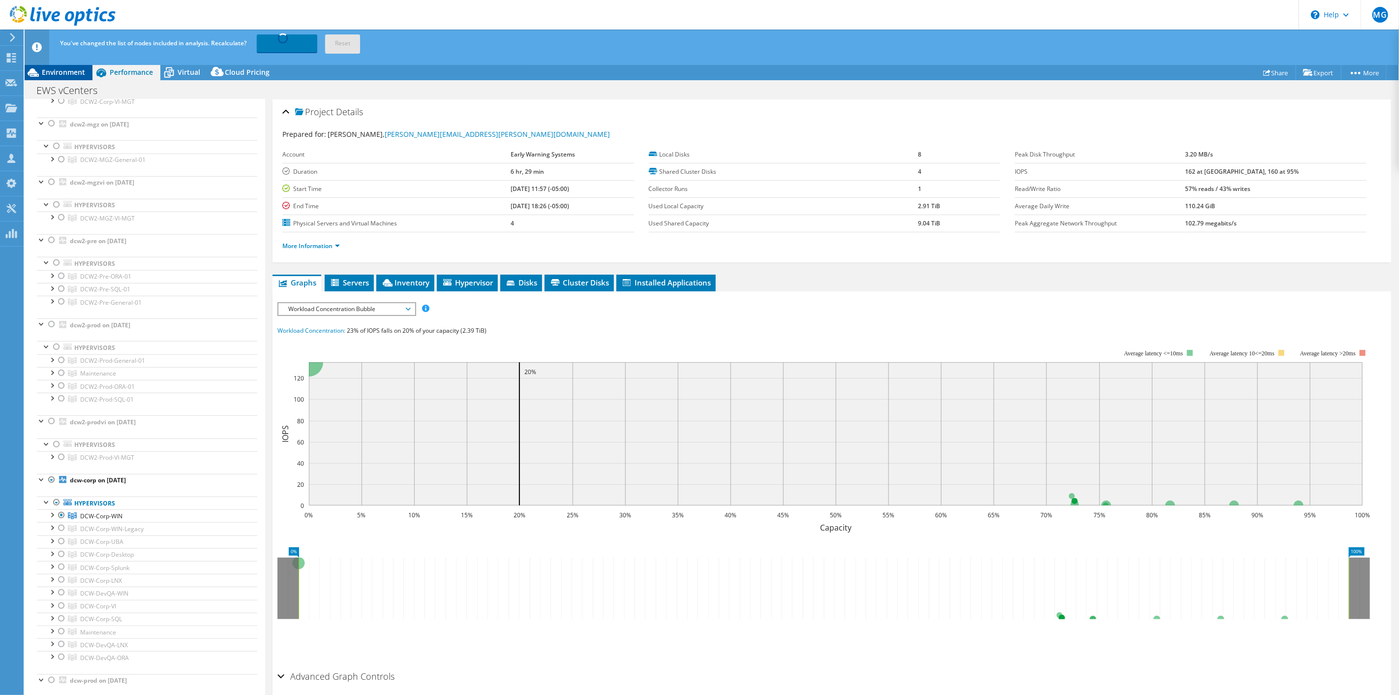
click at [58, 70] on span "Environment" at bounding box center [63, 71] width 43 height 9
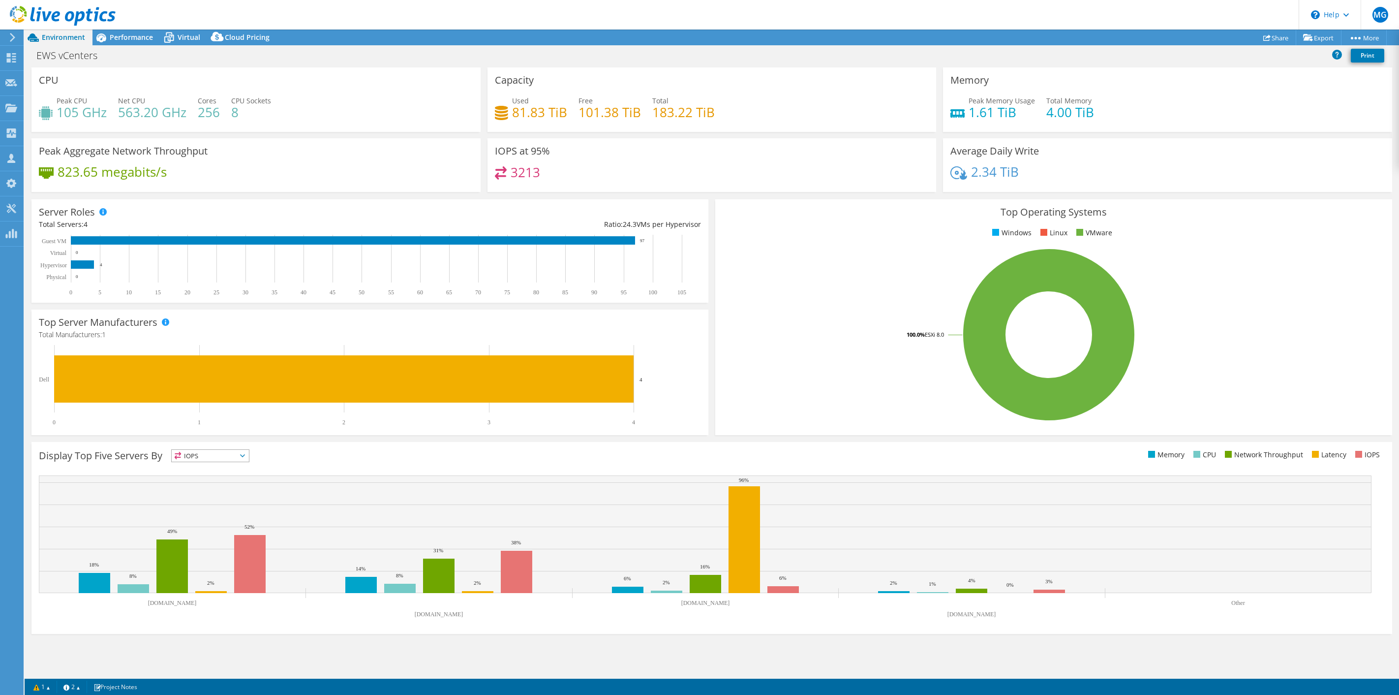
select select "USD"
click at [141, 37] on span "Performance" at bounding box center [131, 36] width 43 height 9
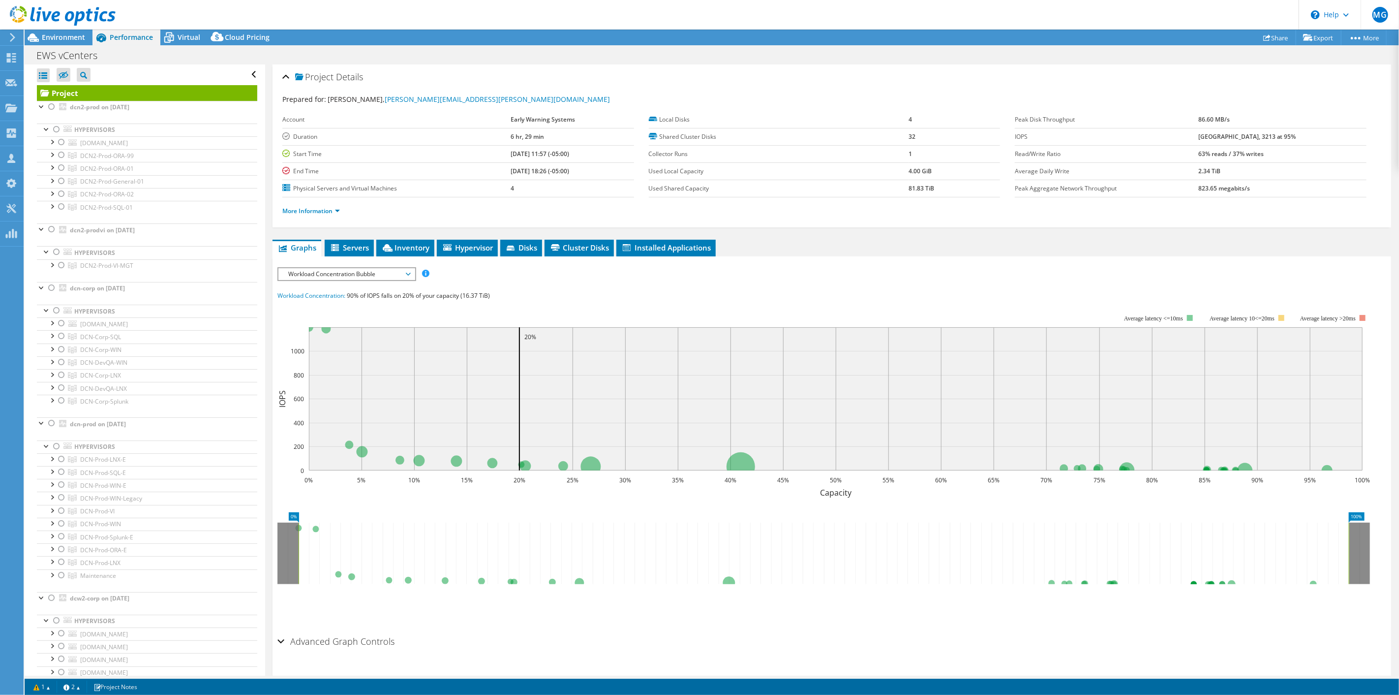
scroll to position [716, 0]
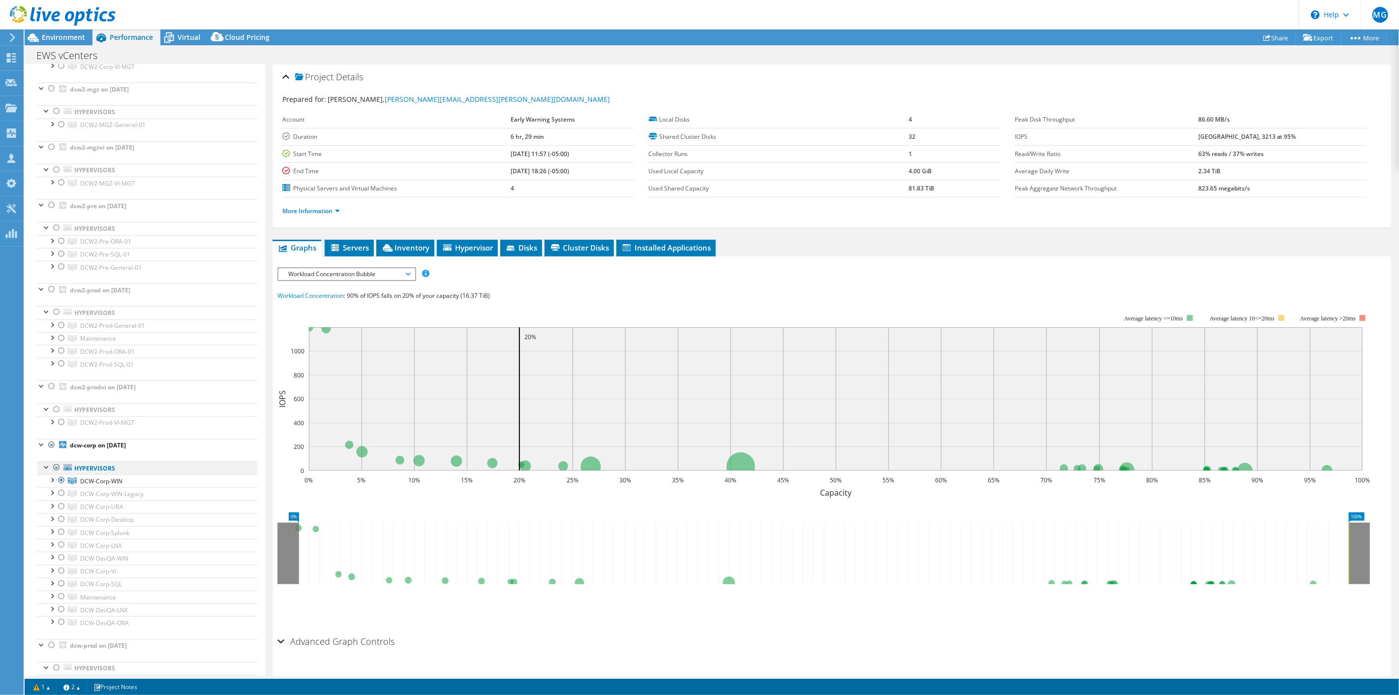
click at [55, 471] on div at bounding box center [57, 468] width 10 height 12
click at [56, 470] on div at bounding box center [57, 468] width 10 height 12
click at [61, 508] on div at bounding box center [62, 506] width 10 height 12
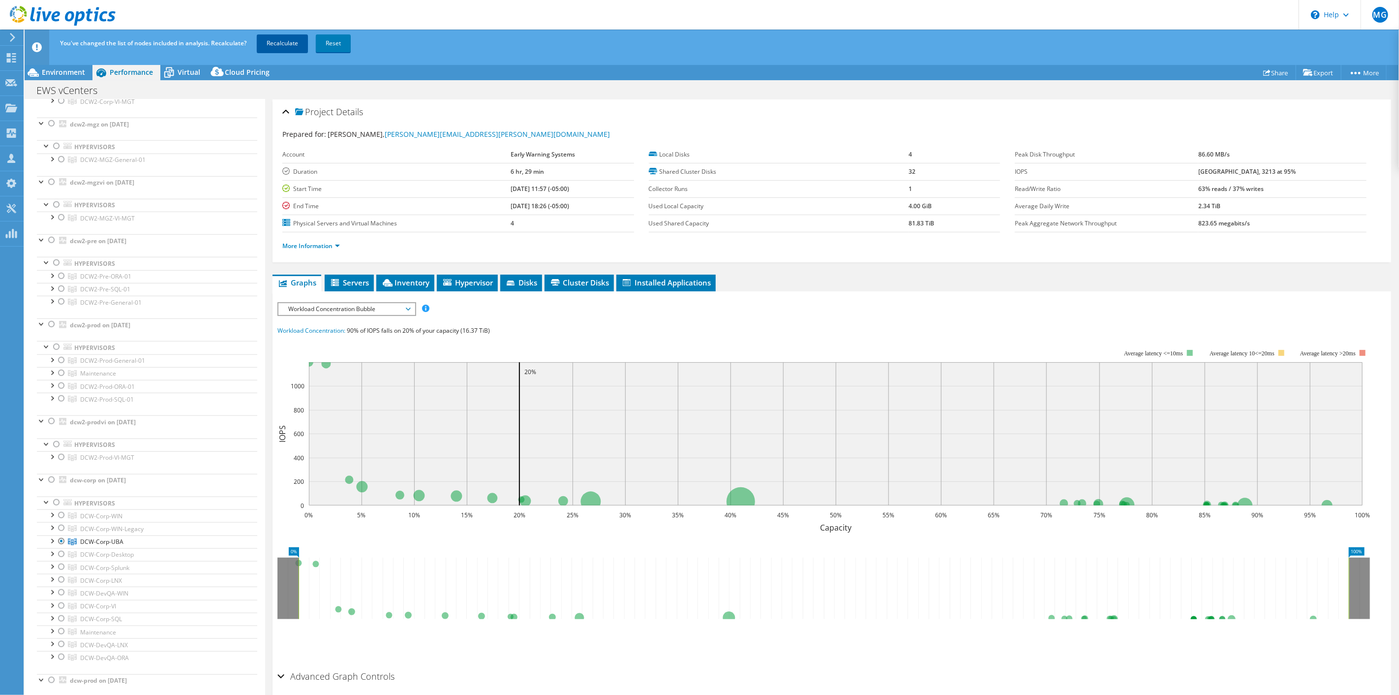
click at [273, 42] on link "Recalculate" at bounding box center [282, 43] width 51 height 18
click at [284, 44] on link "Recalculating..." at bounding box center [287, 43] width 61 height 18
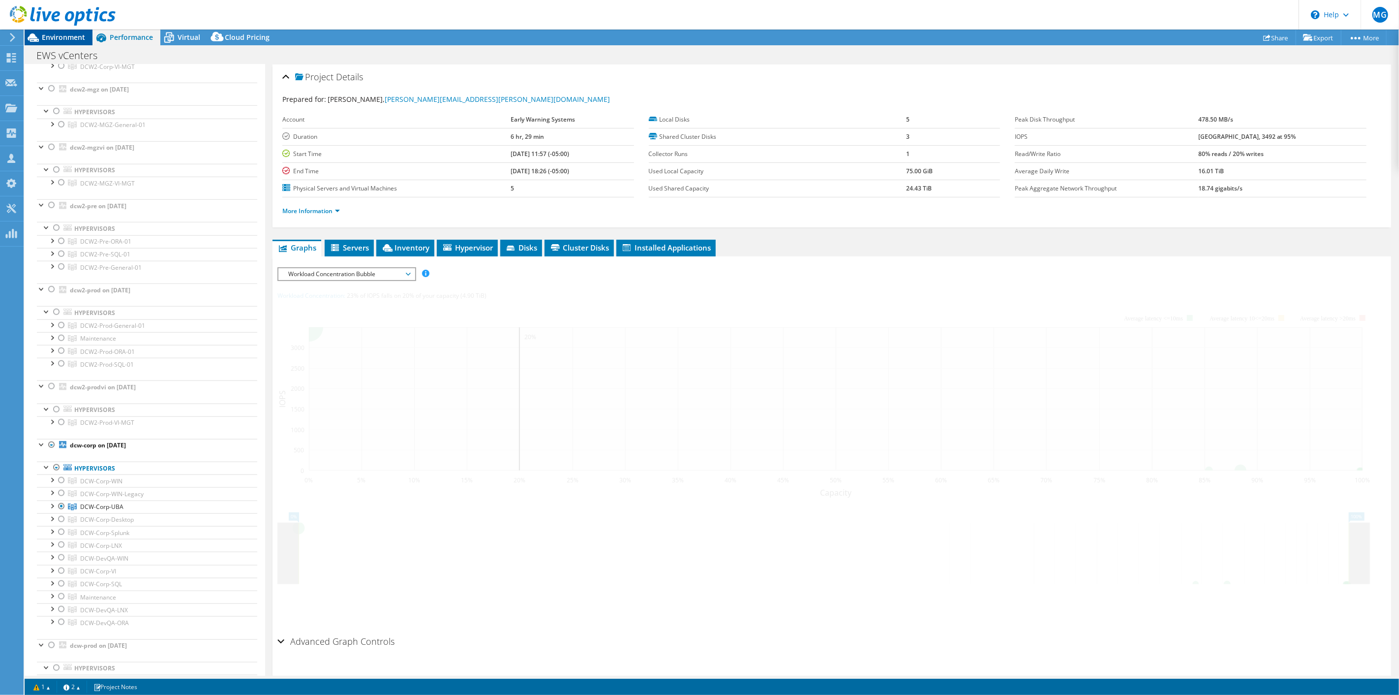
click at [70, 38] on span "Environment" at bounding box center [63, 36] width 43 height 9
click at [62, 36] on span "Environment" at bounding box center [63, 36] width 43 height 9
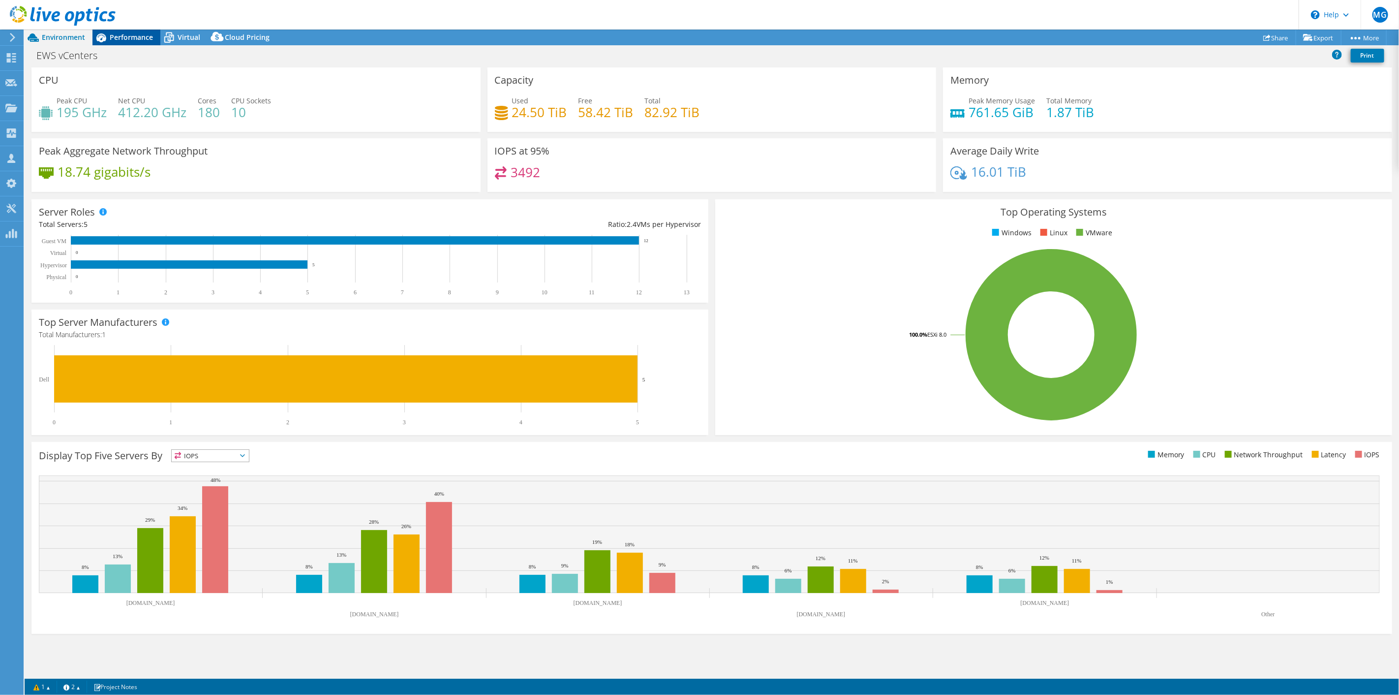
click at [135, 30] on div "Performance" at bounding box center [127, 38] width 68 height 16
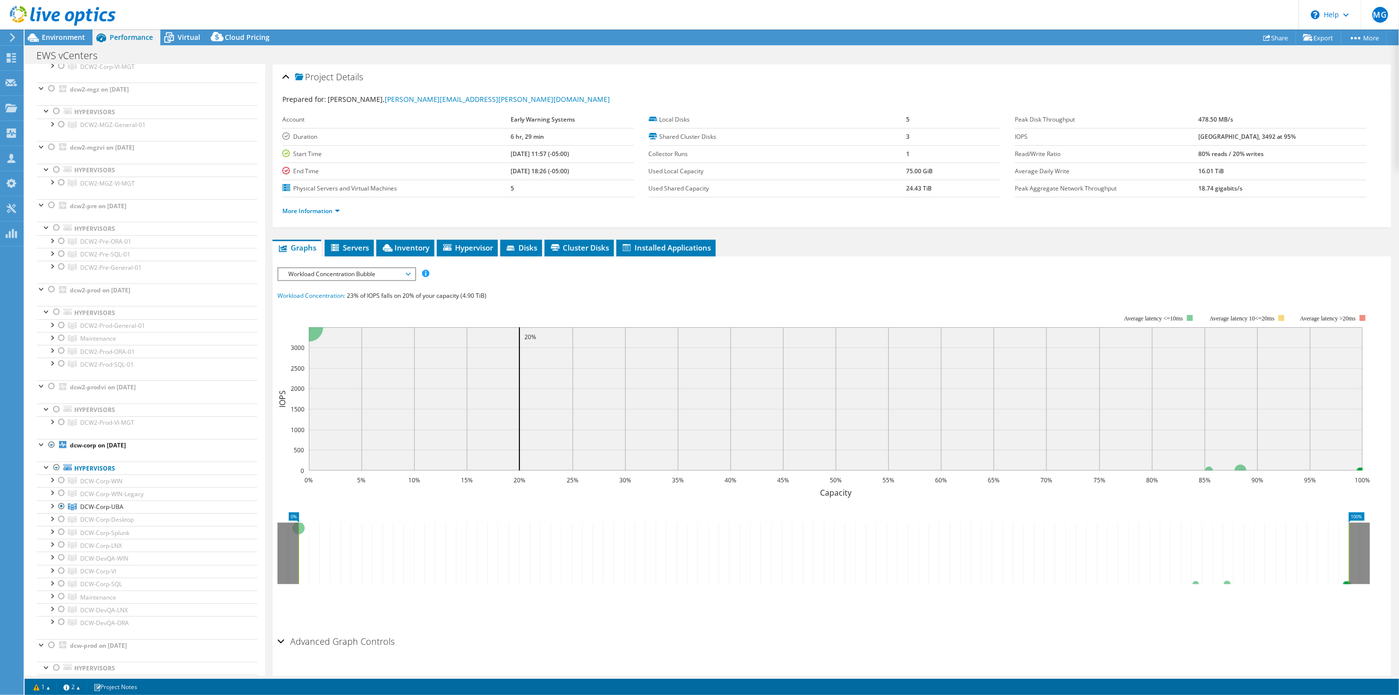
click at [345, 269] on span "Workload Concentration Bubble" at bounding box center [346, 274] width 126 height 12
click at [329, 343] on li "CPU Percentage" at bounding box center [346, 345] width 136 height 12
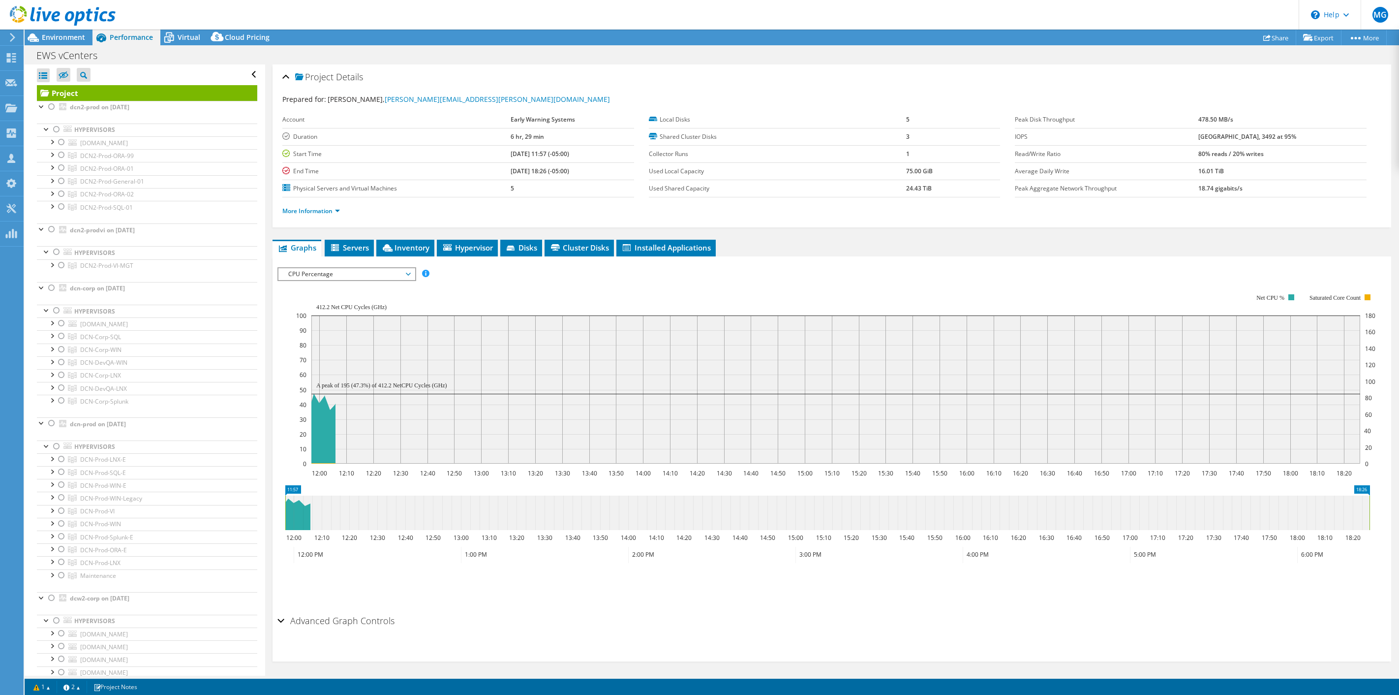
select select "USD"
